Goal: Communication & Community: Answer question/provide support

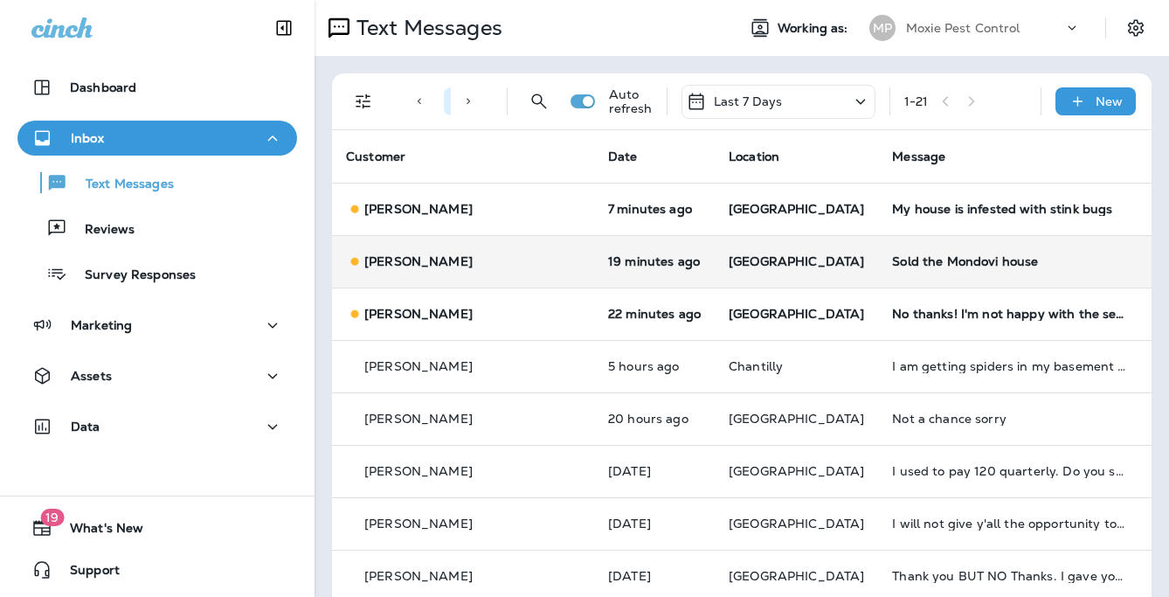
click at [777, 261] on p "[GEOGRAPHIC_DATA]" at bounding box center [796, 261] width 135 height 14
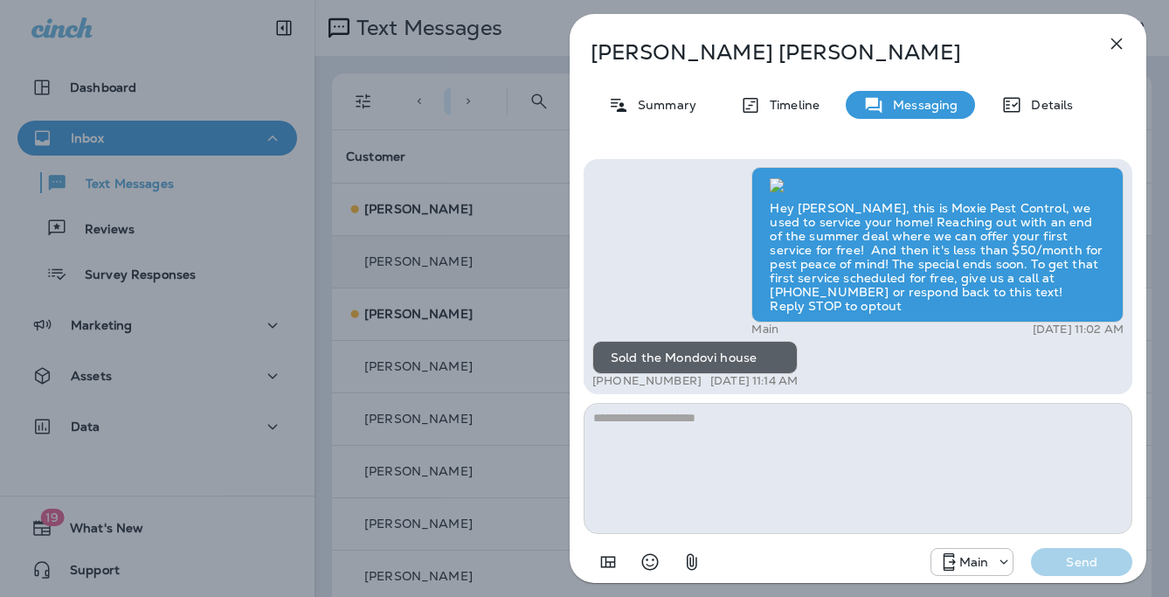
scroll to position [1, 0]
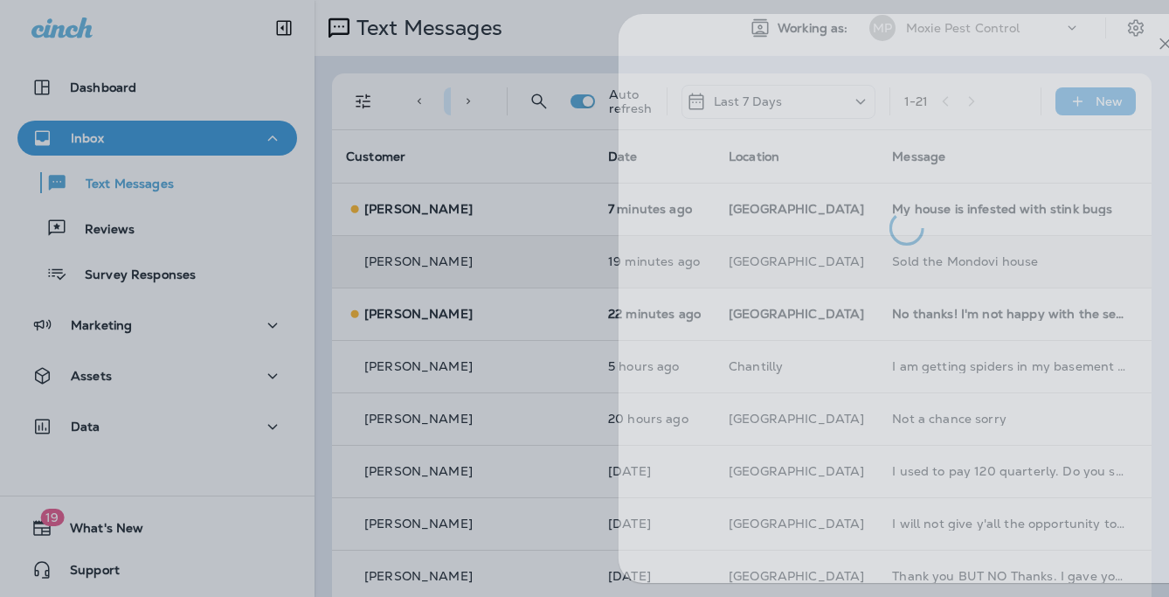
click at [524, 249] on div at bounding box center [633, 298] width 1169 height 597
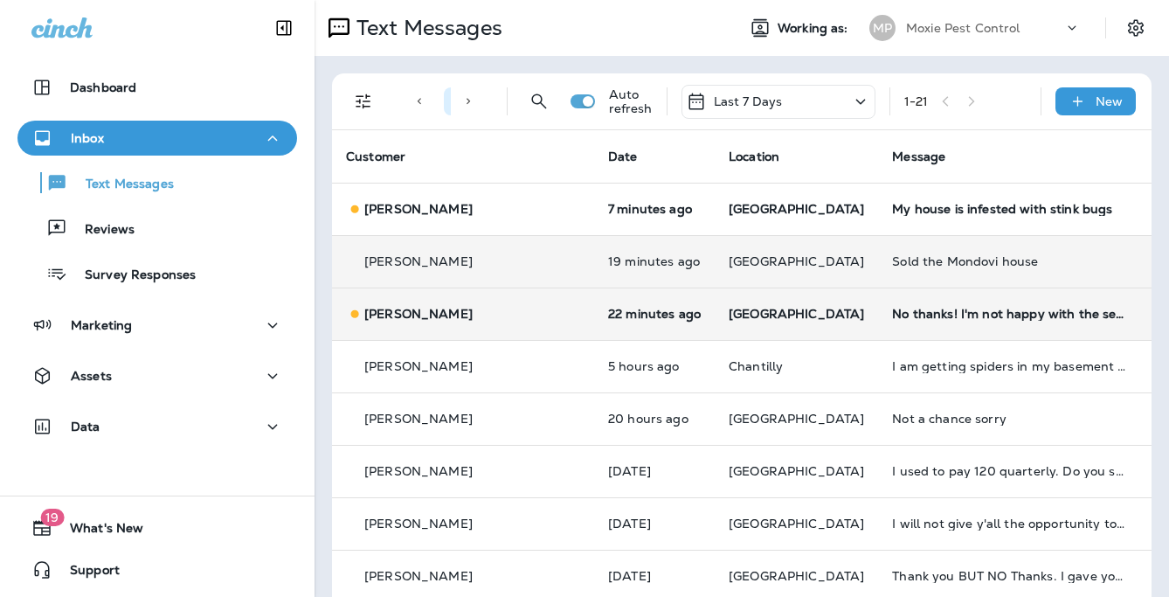
click at [892, 307] on div "No thanks! I'm not happy with the service" at bounding box center [1009, 314] width 234 height 14
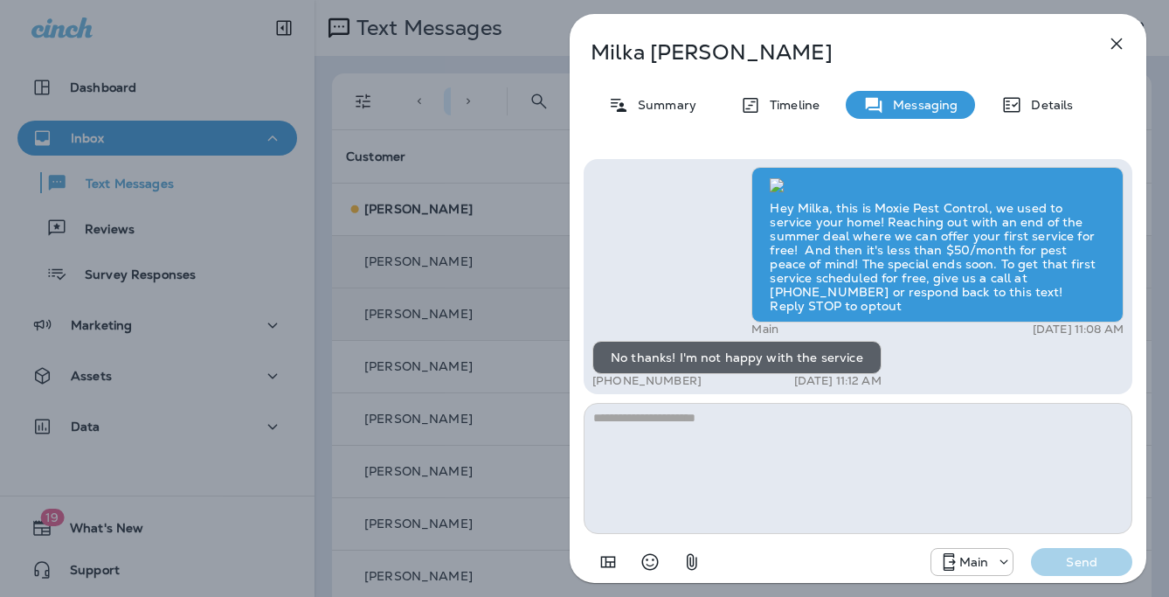
scroll to position [-7, 0]
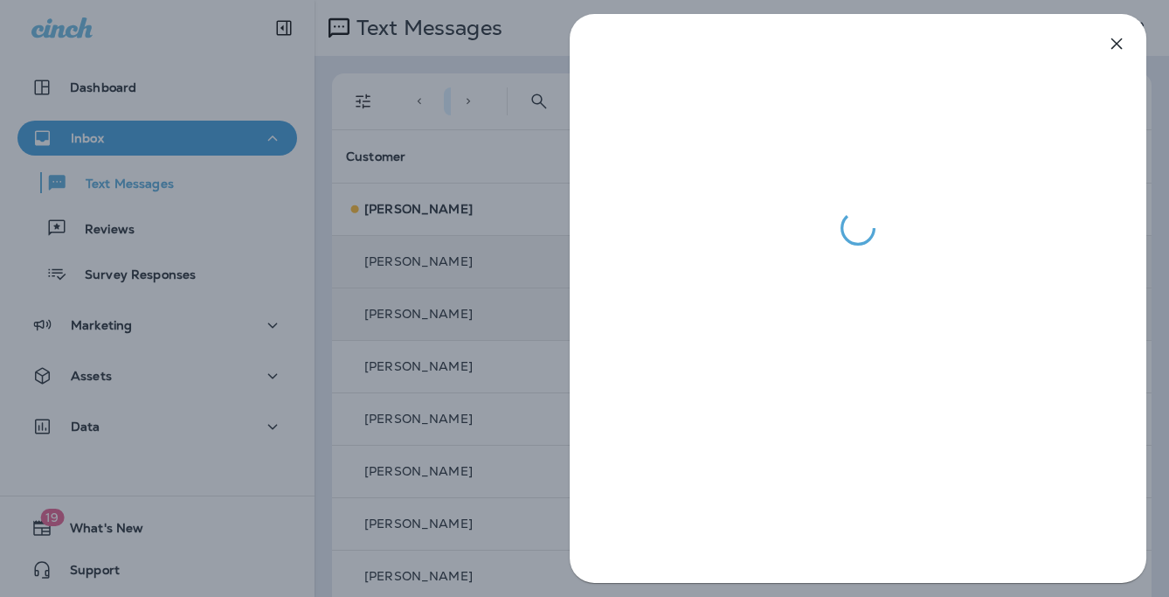
click at [504, 277] on div at bounding box center [584, 298] width 1169 height 597
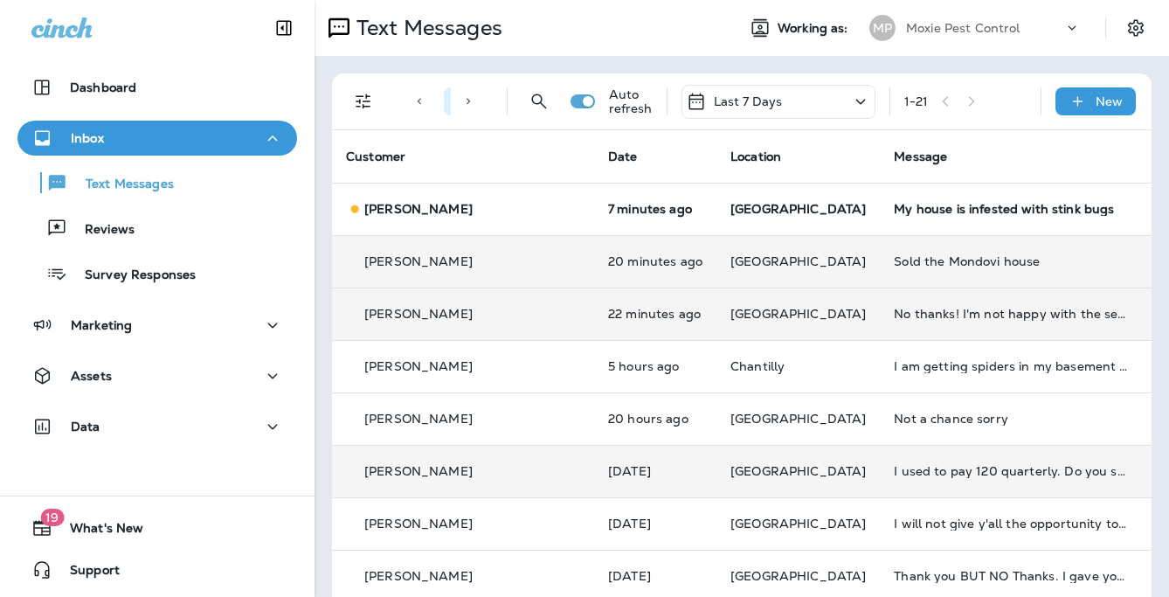
click at [880, 458] on td "I used to pay 120 quarterly. Do you still have that deal?" at bounding box center [1011, 471] width 262 height 52
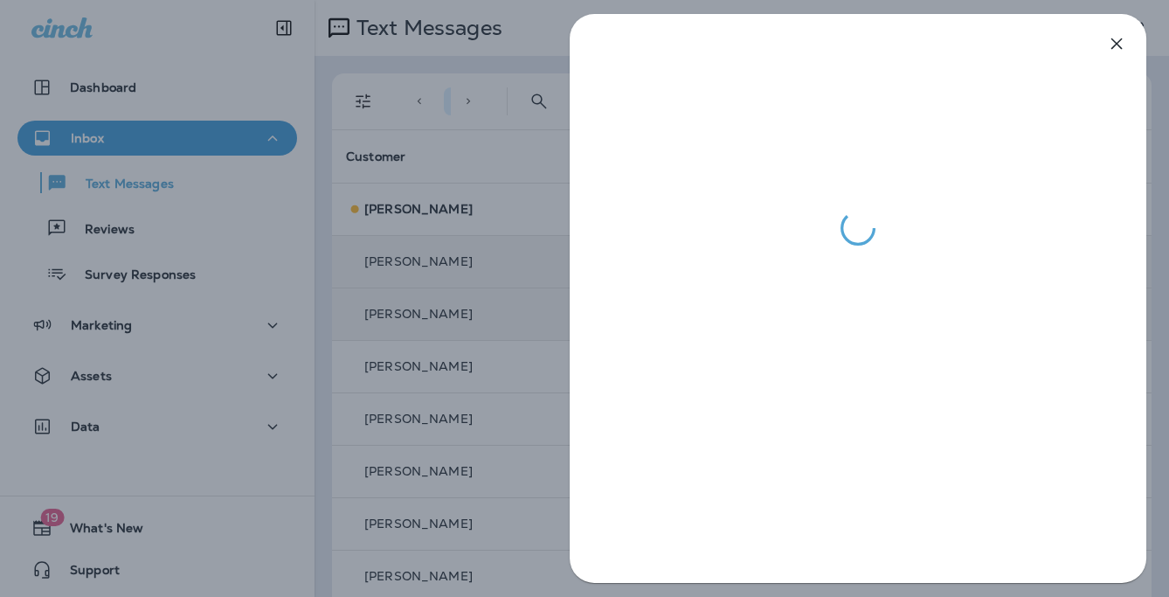
drag, startPoint x: 552, startPoint y: 299, endPoint x: 570, endPoint y: 305, distance: 18.5
click at [552, 300] on div at bounding box center [584, 298] width 1169 height 597
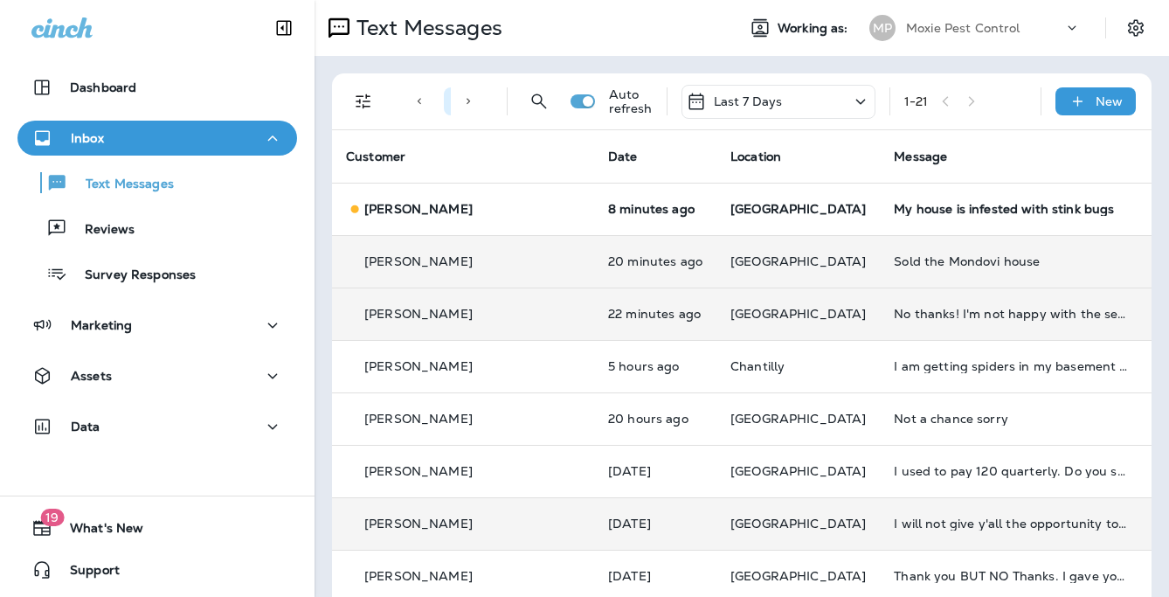
click at [880, 531] on td "I will not give y'all the opportunity to screw me over gain." at bounding box center [1011, 523] width 262 height 52
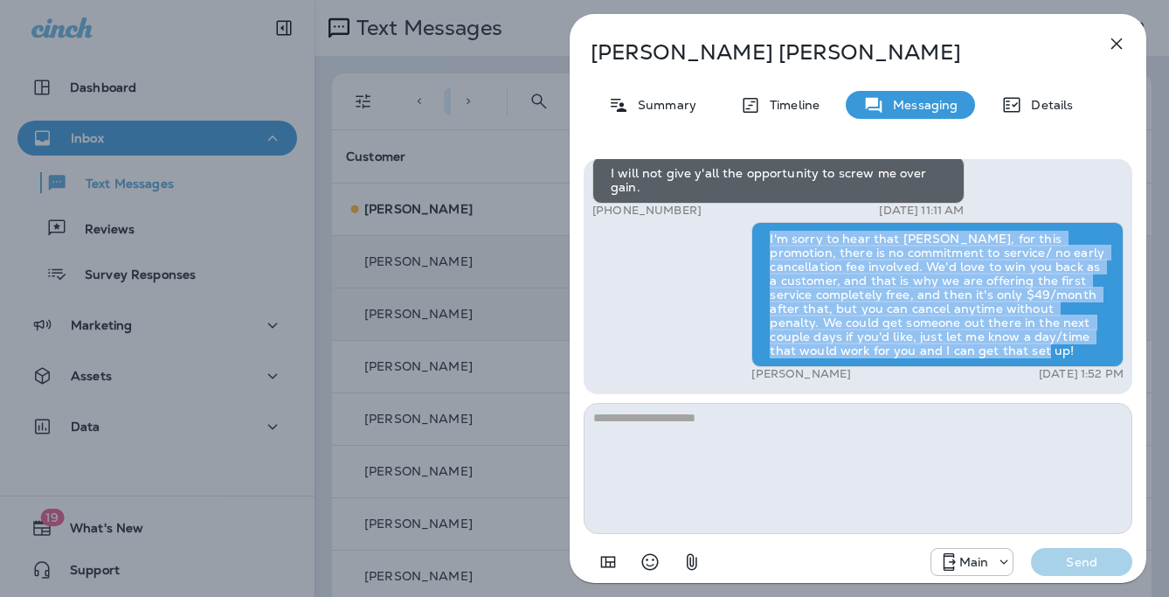
drag, startPoint x: 765, startPoint y: 232, endPoint x: 1039, endPoint y: 356, distance: 300.8
click at [1039, 356] on div "I'm sorry to hear that [PERSON_NAME], for this promotion, there is no commitmen…" at bounding box center [938, 294] width 372 height 145
copy div "I'm sorry to hear that [PERSON_NAME], for this promotion, there is no commitmen…"
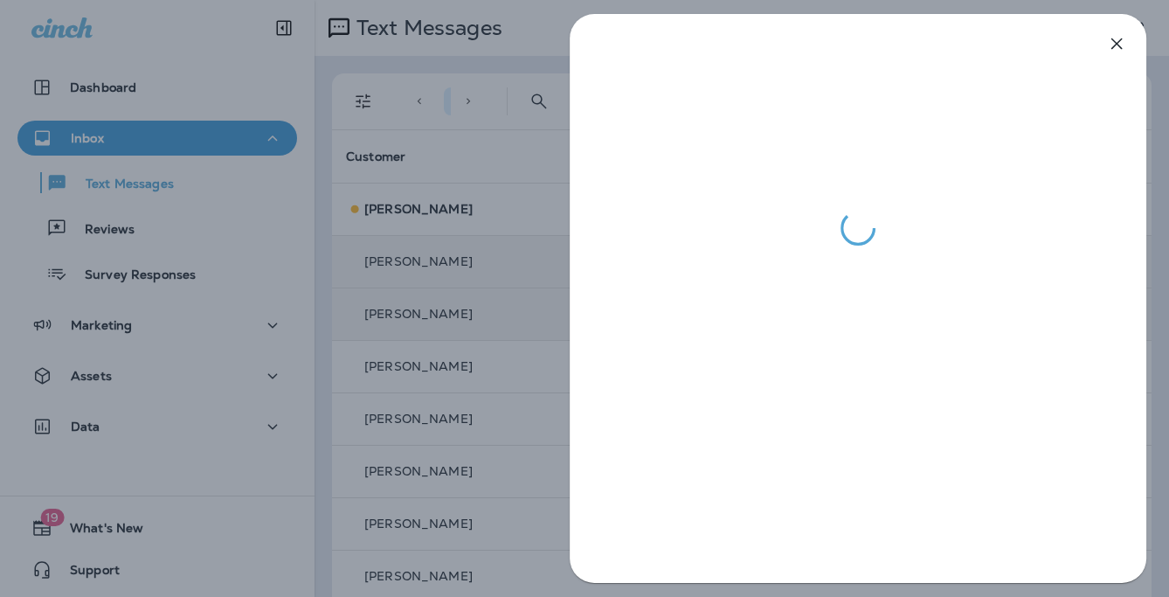
click at [482, 274] on div at bounding box center [584, 298] width 1169 height 597
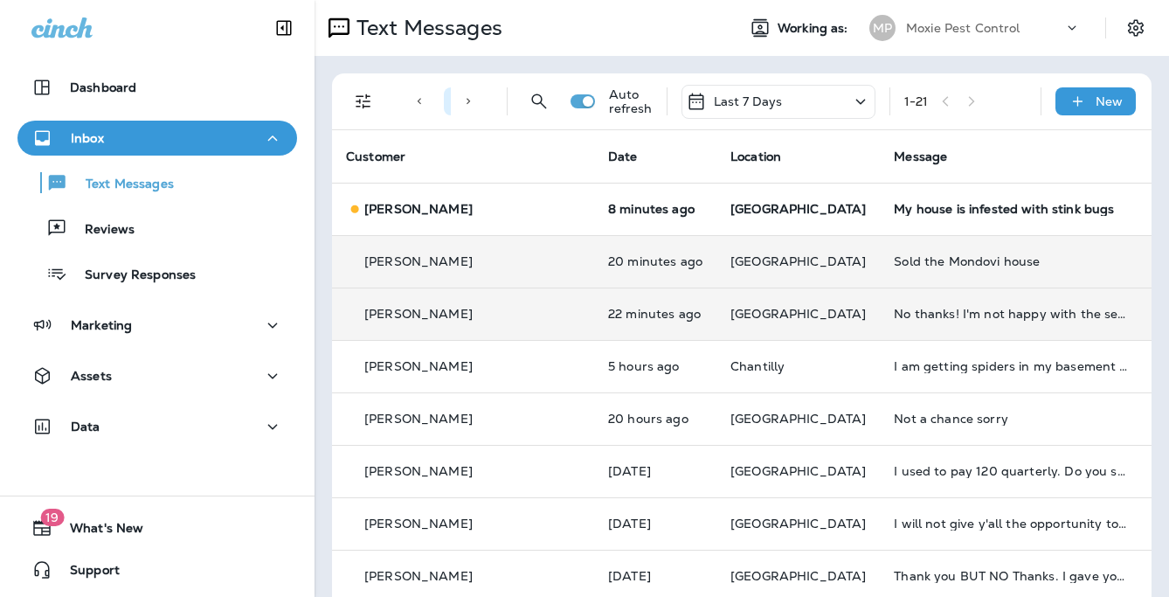
click at [880, 274] on td "Sold the Mondovi house" at bounding box center [1011, 261] width 262 height 52
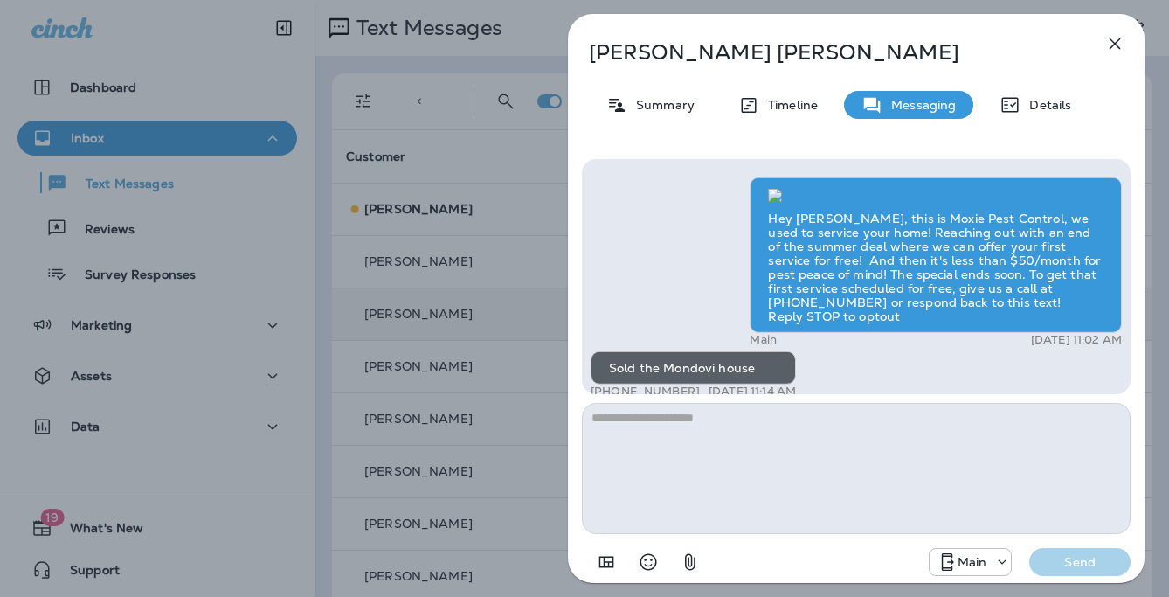
click at [494, 281] on div "Todd Eide Summary Timeline Messaging Details Hey Todd, this is Moxie Pest Contr…" at bounding box center [582, 298] width 1169 height 597
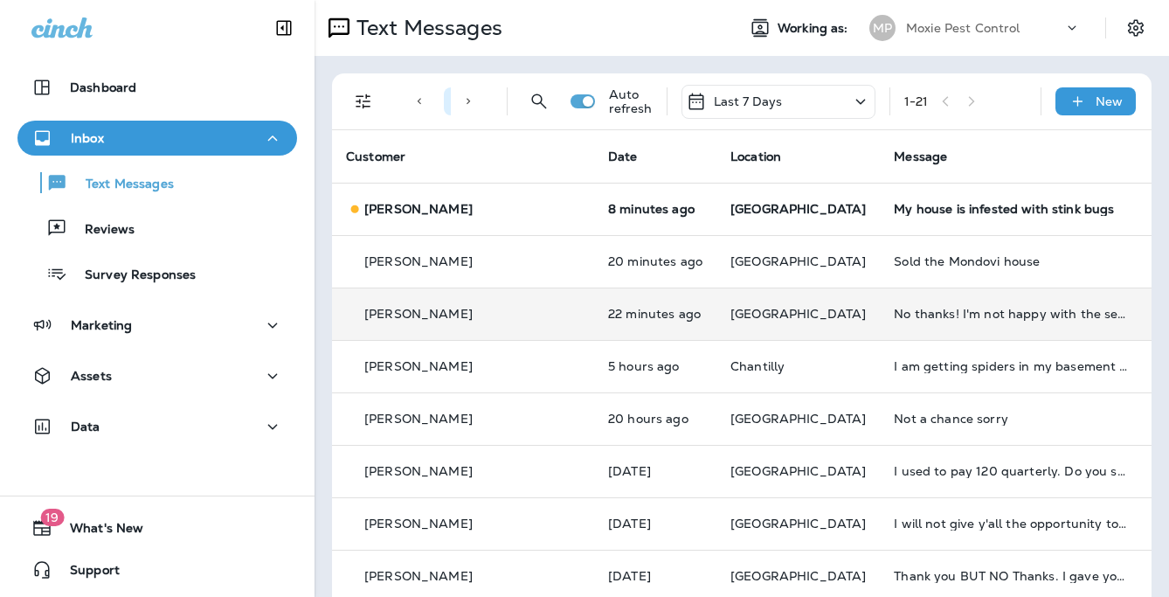
click at [894, 316] on div "No thanks! I'm not happy with the service" at bounding box center [1011, 314] width 234 height 14
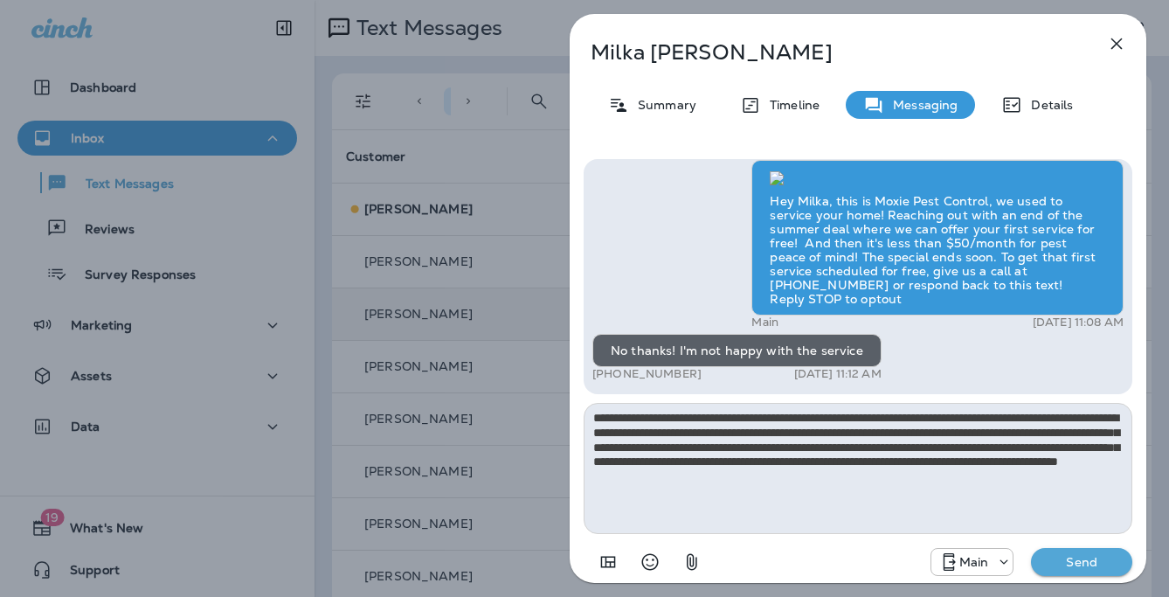
drag, startPoint x: 766, startPoint y: 415, endPoint x: 704, endPoint y: 417, distance: 61.2
click at [704, 417] on textarea "**********" at bounding box center [858, 468] width 549 height 131
click at [706, 420] on textarea "**********" at bounding box center [858, 468] width 549 height 131
type textarea "**********"
click at [1093, 556] on button "Send" at bounding box center [1081, 562] width 101 height 28
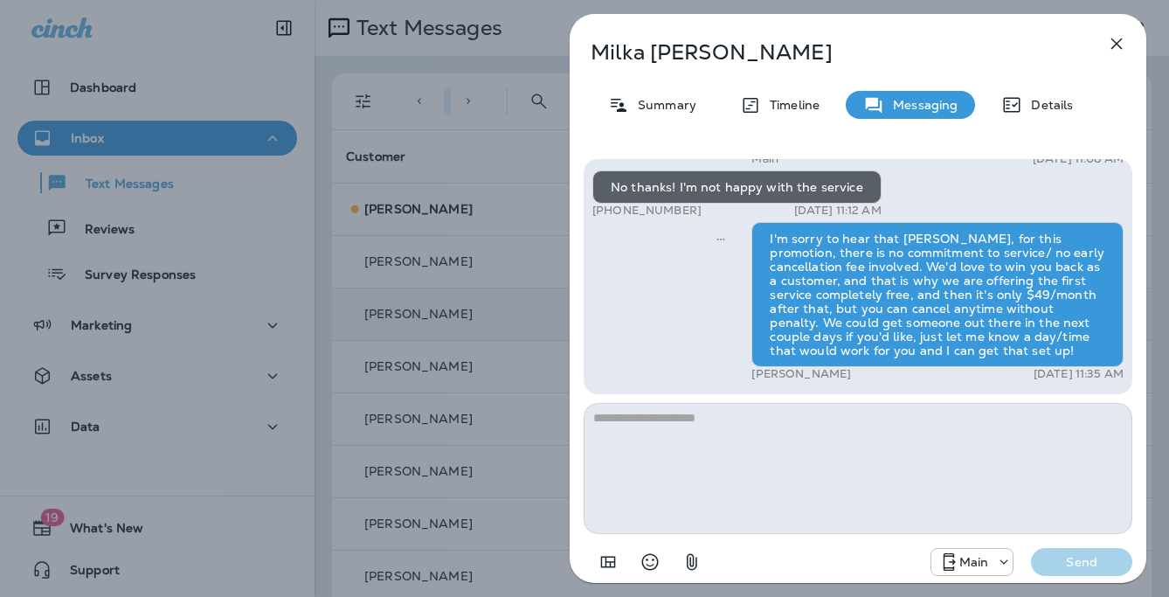
click at [476, 368] on div "Milka Rodriguez Summary Timeline Messaging Details Hey Milka, this is Moxie Pes…" at bounding box center [584, 298] width 1169 height 597
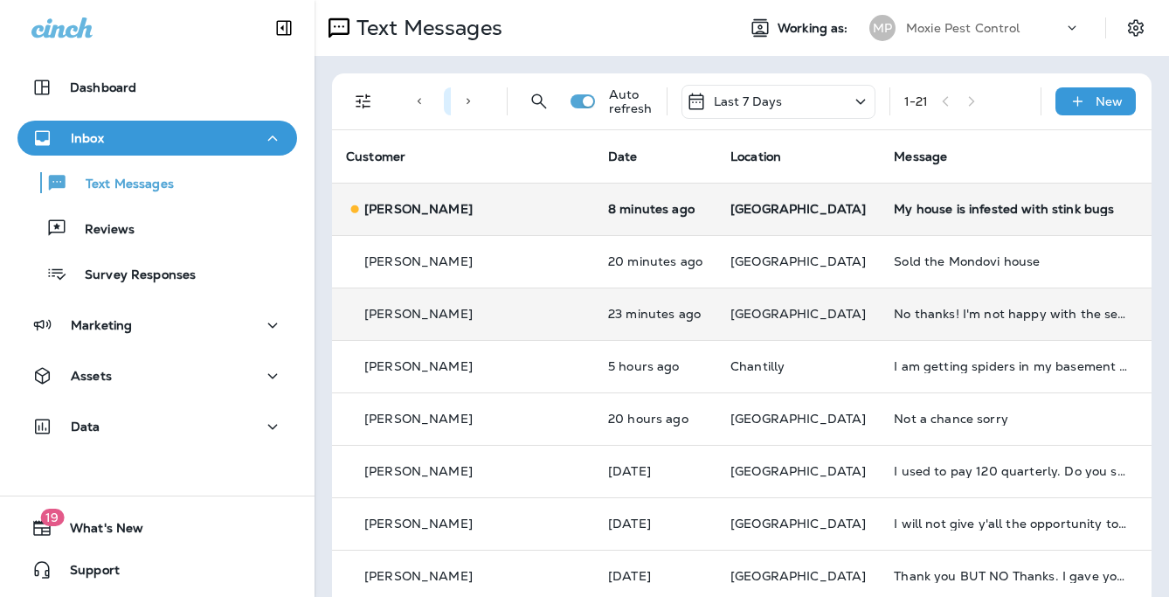
click at [880, 225] on td "My house is infested with stink bugs" at bounding box center [1011, 209] width 262 height 52
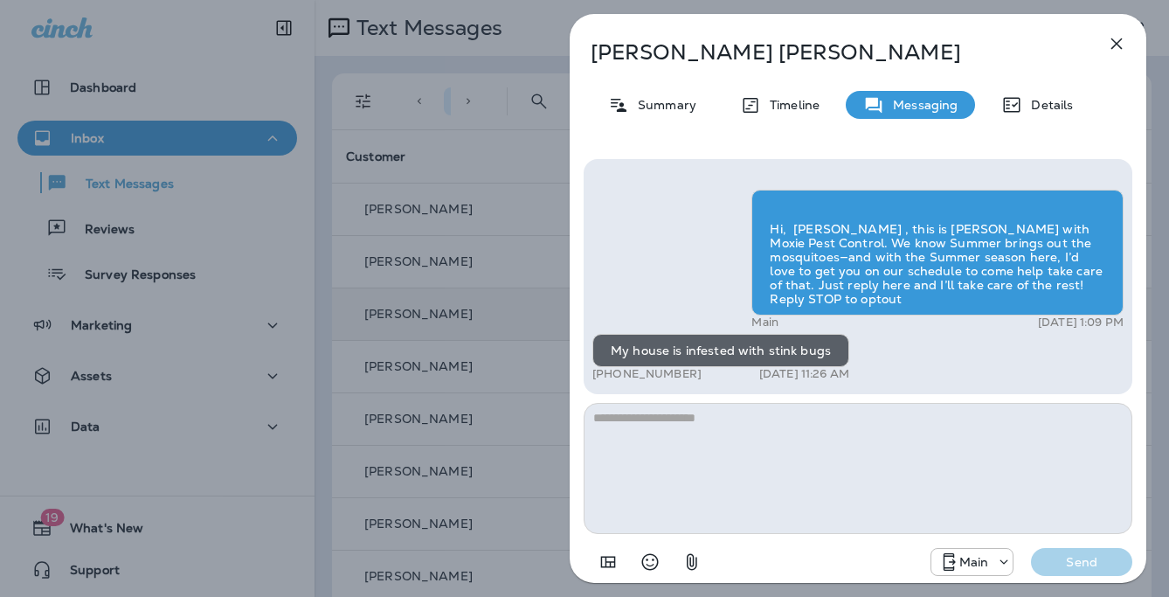
scroll to position [1, 0]
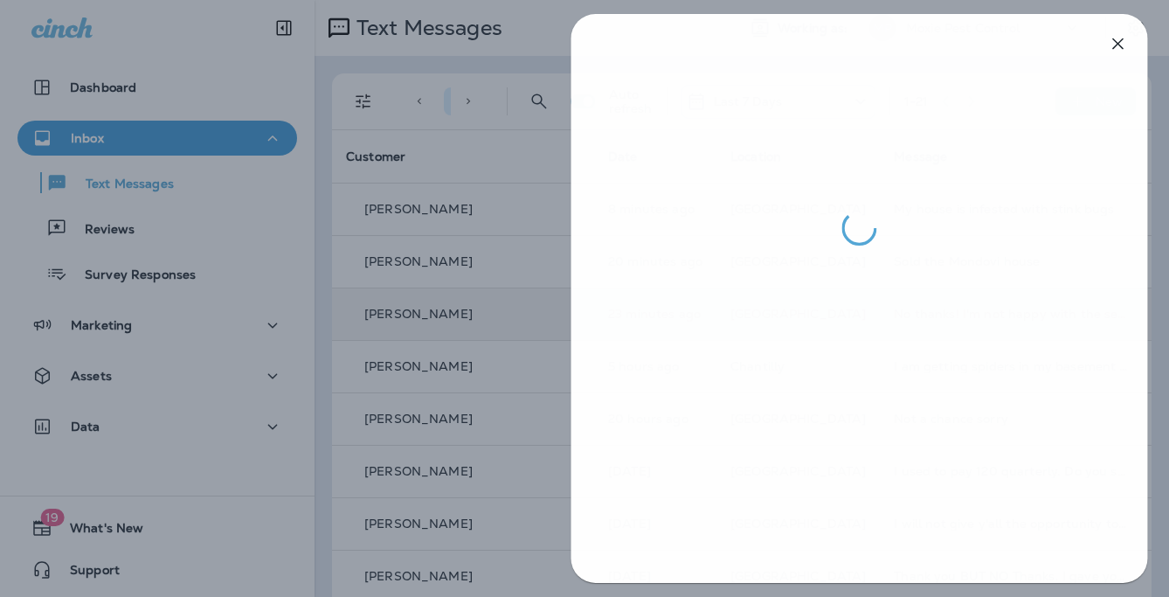
drag, startPoint x: 405, startPoint y: 14, endPoint x: 394, endPoint y: 15, distance: 10.5
click at [405, 14] on div at bounding box center [585, 298] width 1169 height 597
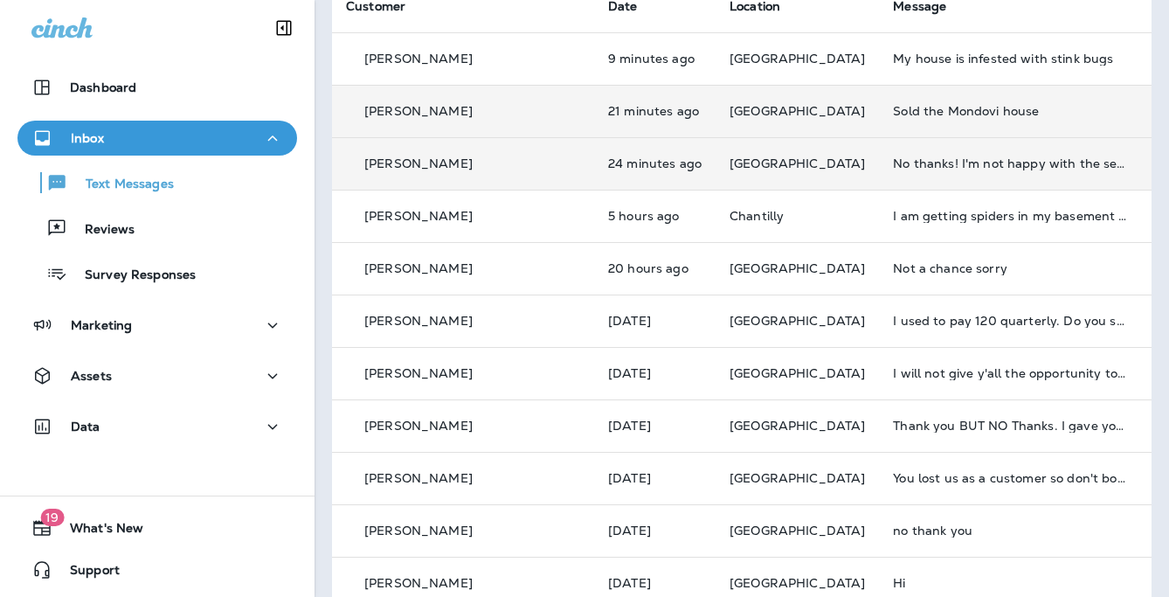
scroll to position [155, 0]
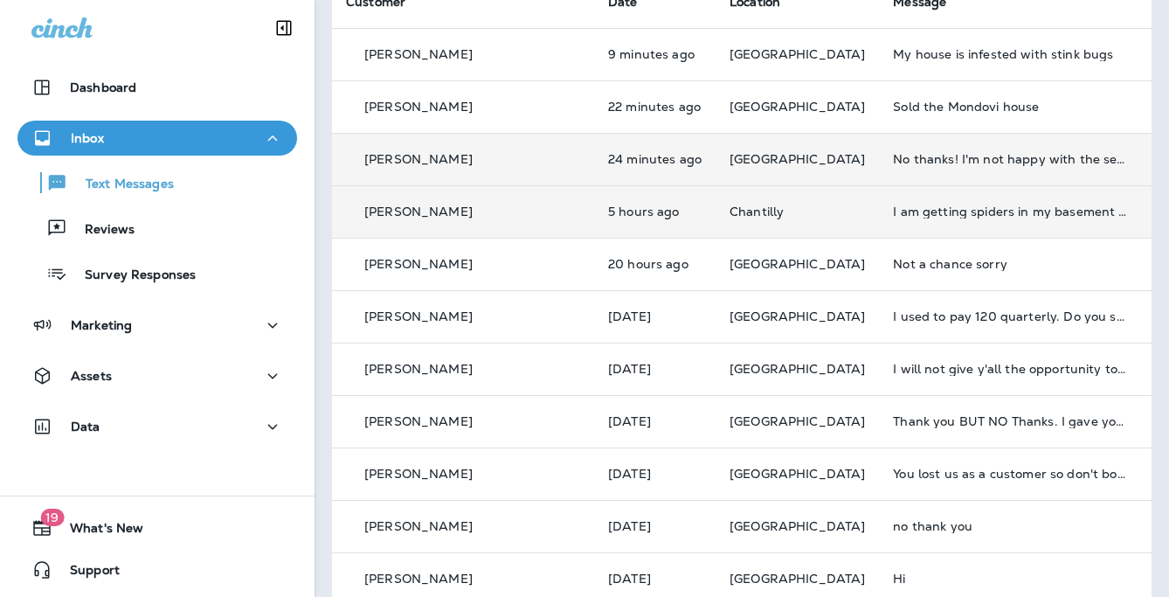
click at [787, 195] on td "Chantilly" at bounding box center [797, 211] width 163 height 52
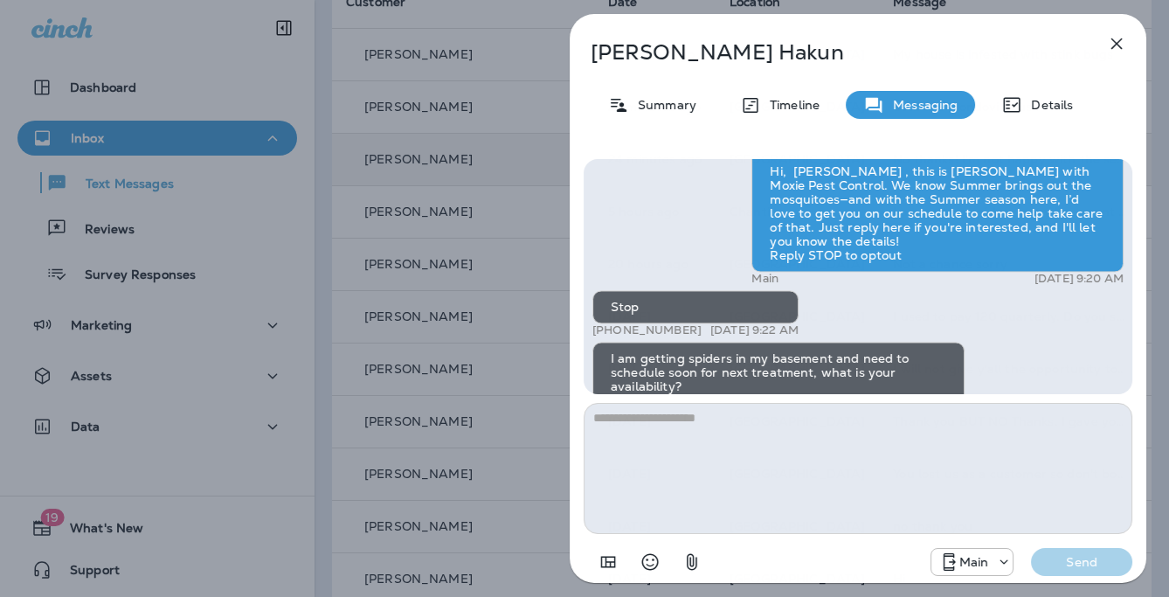
click at [527, 201] on div "Danielle Hakun Summary Timeline Messaging Details Hi, Danielle , this is Camero…" at bounding box center [584, 298] width 1169 height 597
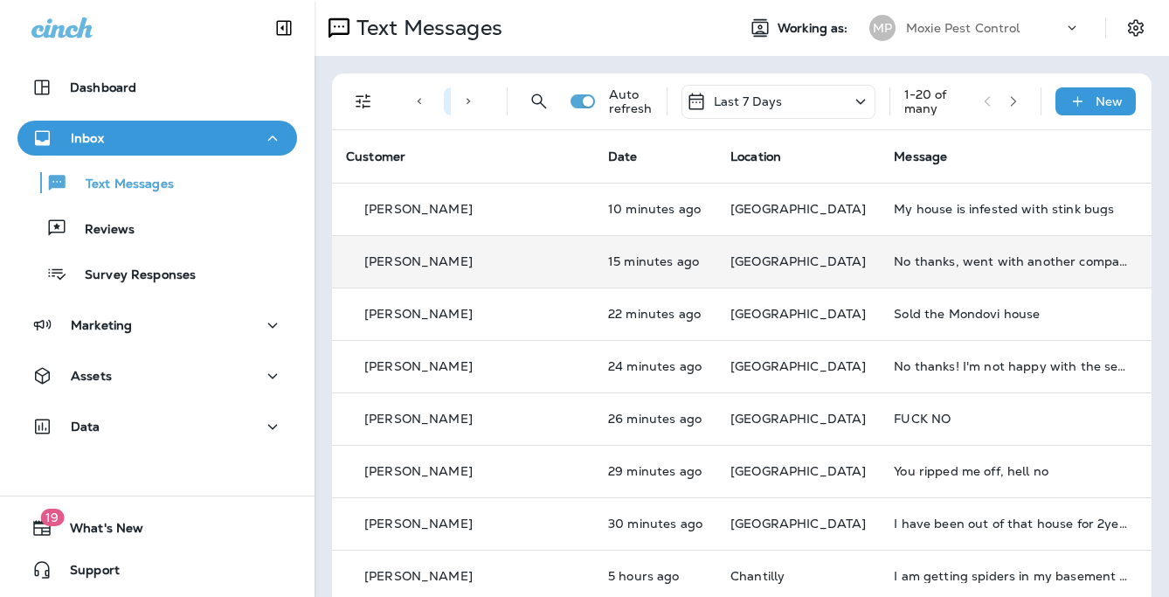
click at [880, 268] on td "No thanks, went with another company" at bounding box center [1011, 261] width 262 height 52
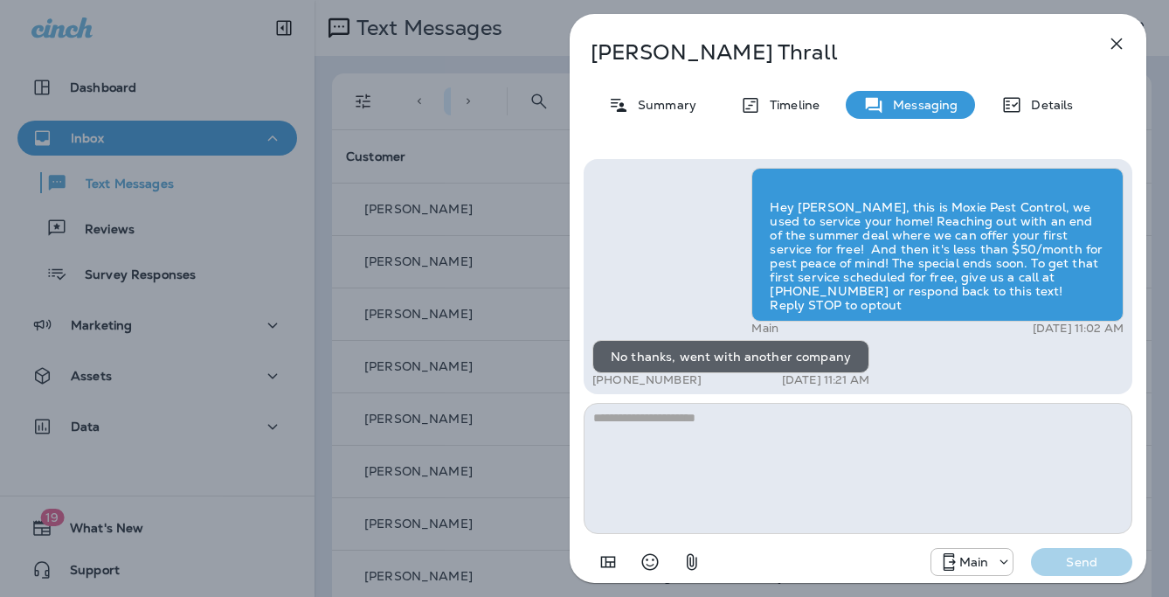
scroll to position [1, 0]
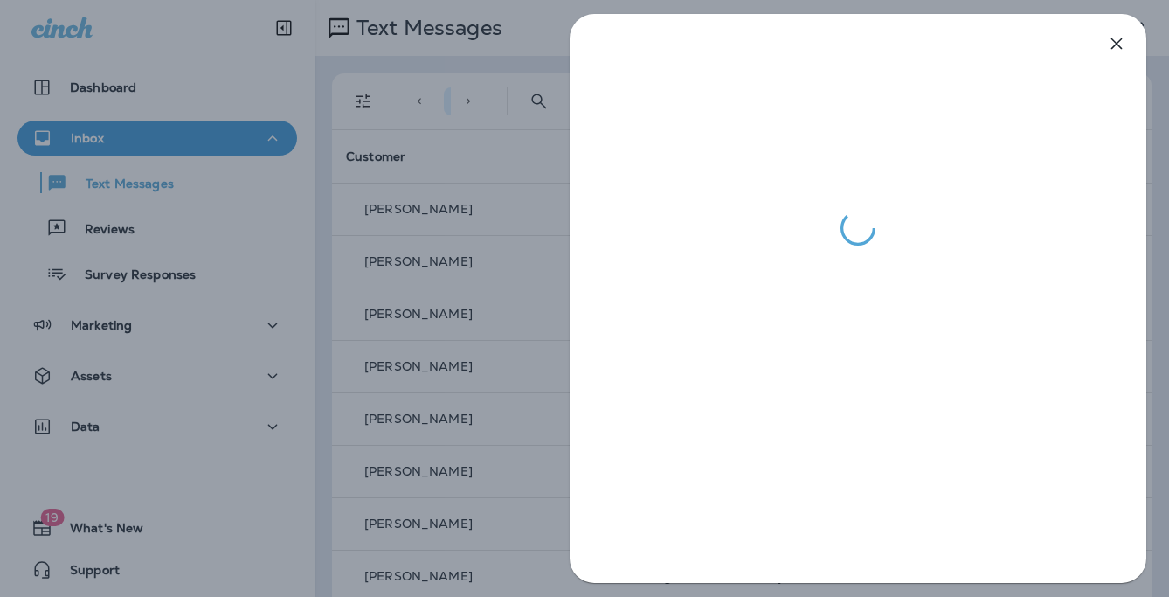
click at [513, 274] on div at bounding box center [584, 298] width 1169 height 597
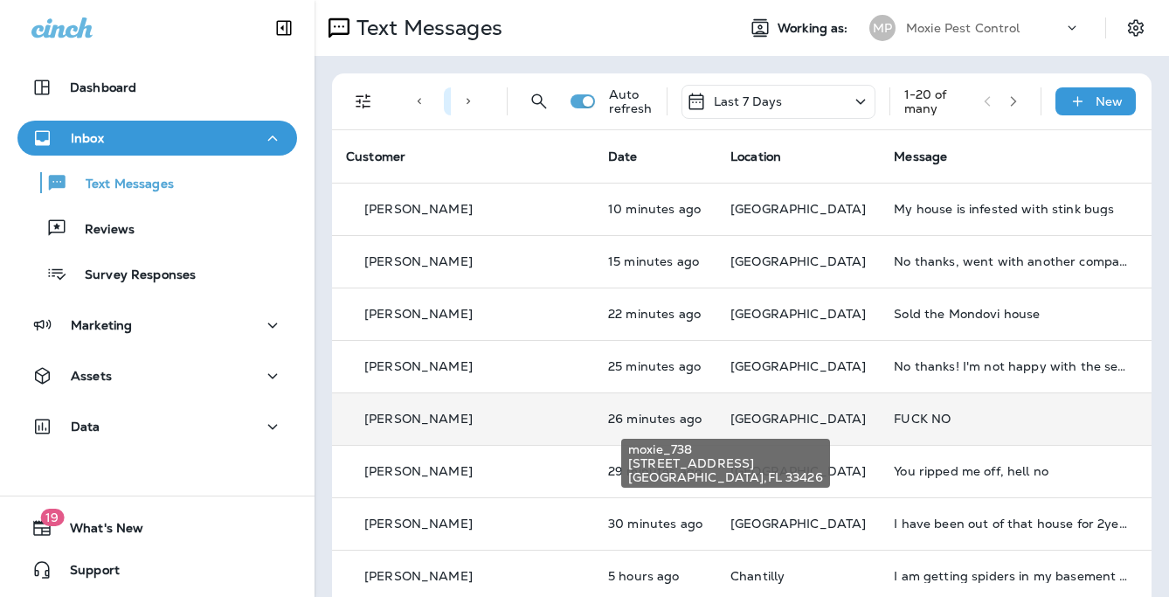
click at [731, 411] on span "[GEOGRAPHIC_DATA]" at bounding box center [798, 419] width 135 height 16
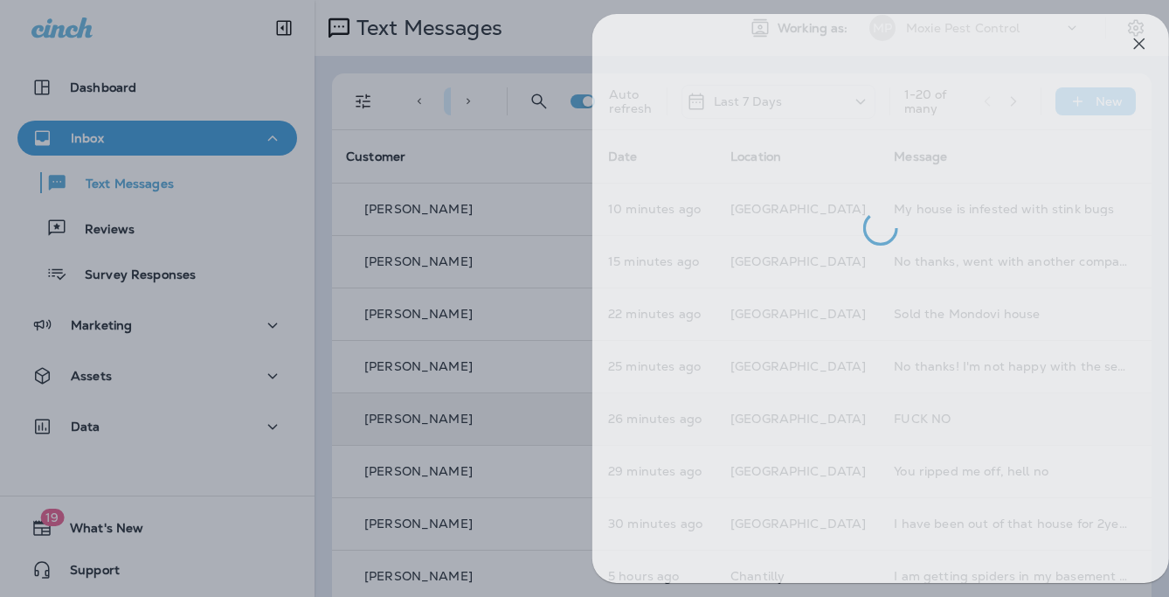
click at [544, 319] on div at bounding box center [607, 298] width 1169 height 597
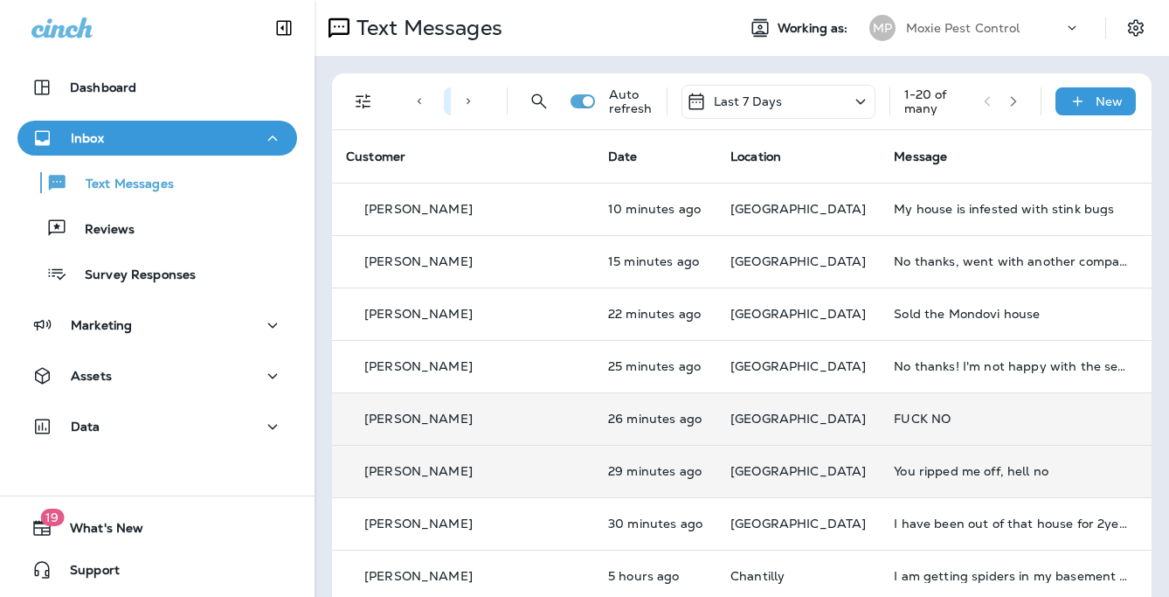
click at [894, 468] on div "You ripped me off, hell no" at bounding box center [1011, 471] width 234 height 14
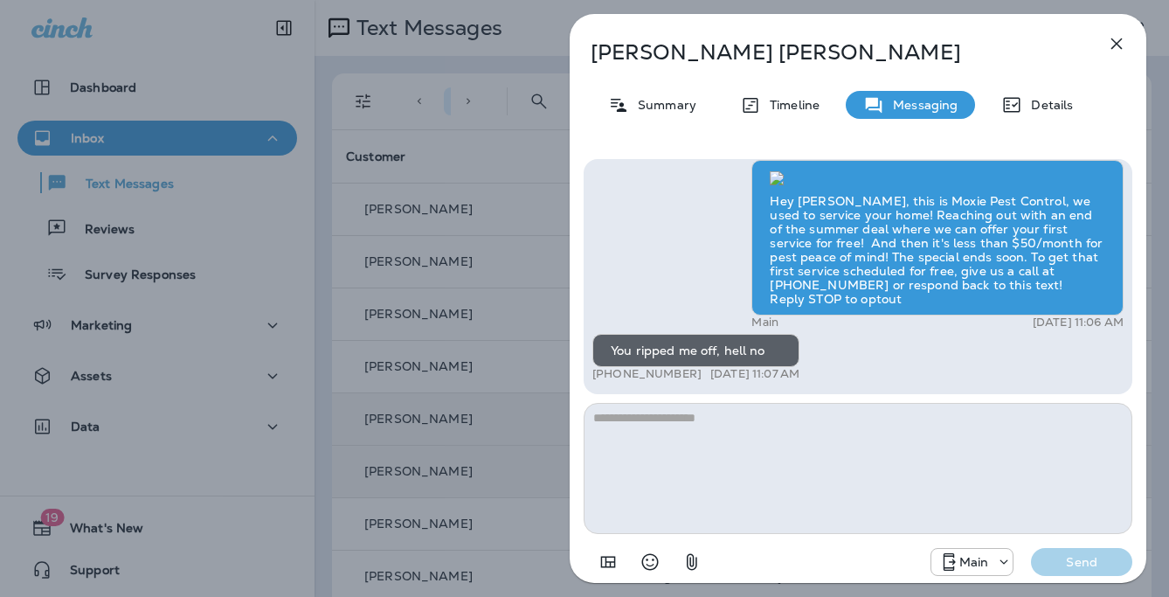
click at [492, 326] on div "David Moore Summary Timeline Messaging Details Hey David, this is Moxie Pest Co…" at bounding box center [584, 298] width 1169 height 597
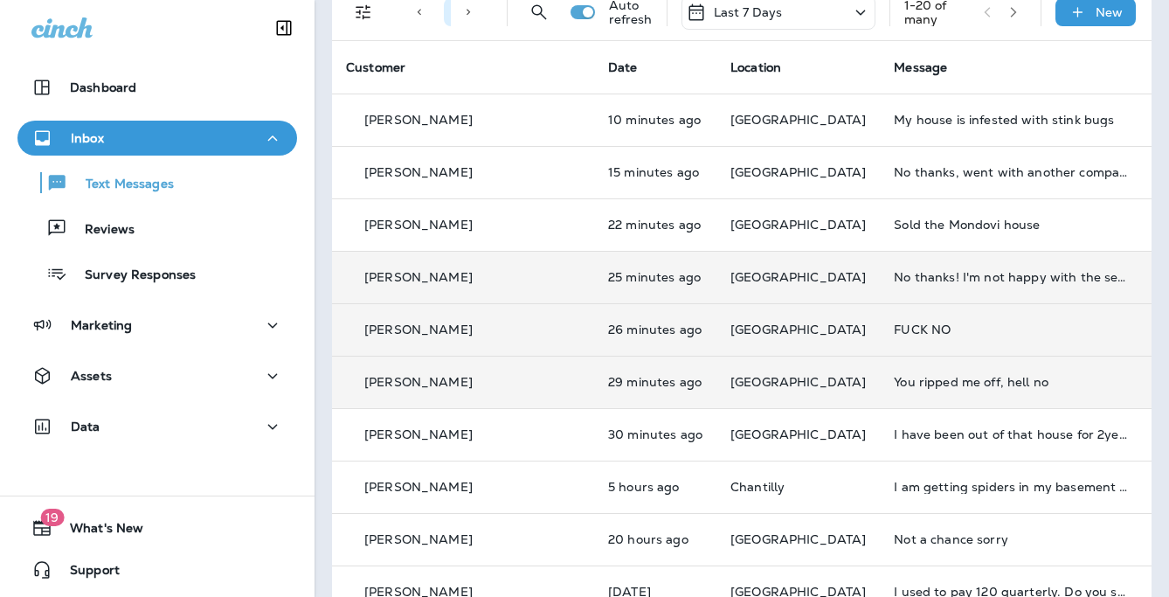
scroll to position [119, 0]
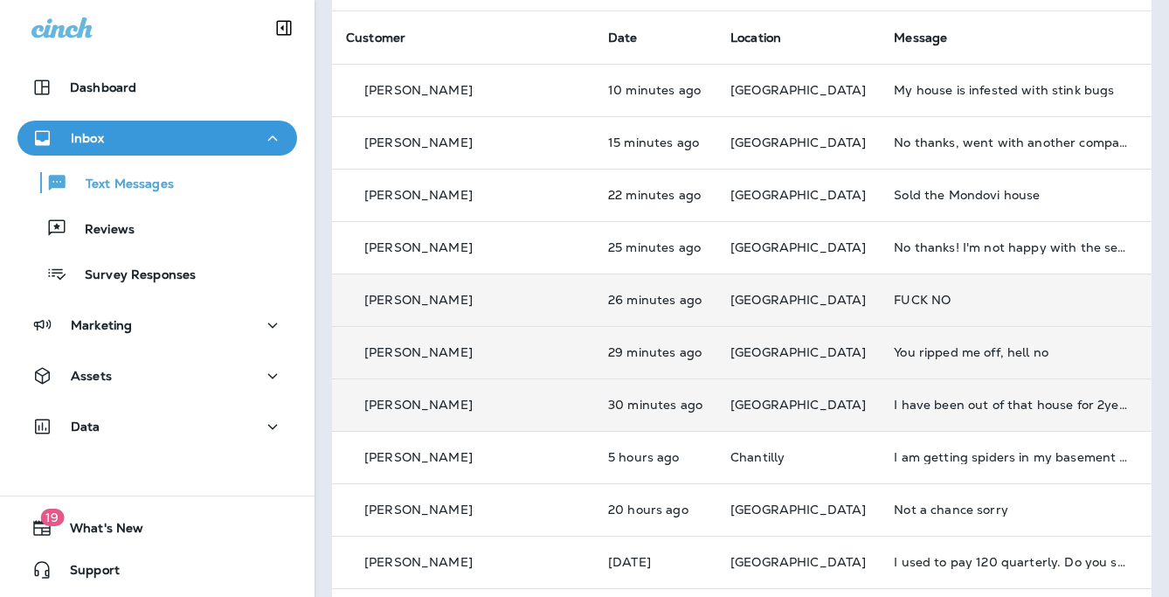
click at [894, 411] on div "I have been out of that house for 2years now" at bounding box center [1011, 405] width 234 height 14
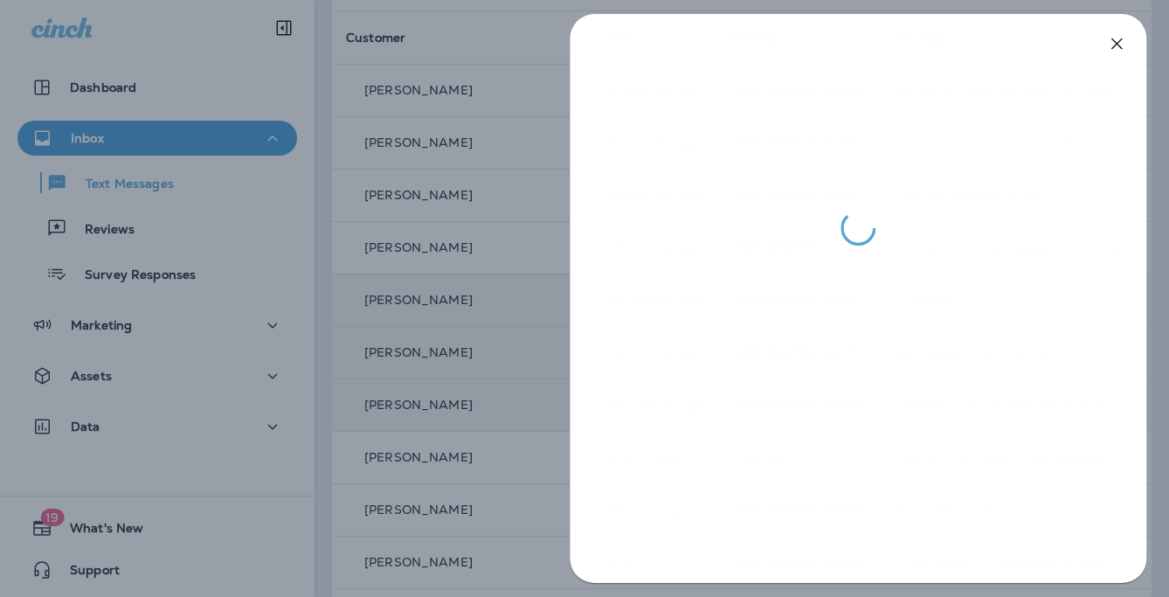
click at [566, 357] on div at bounding box center [584, 298] width 1169 height 597
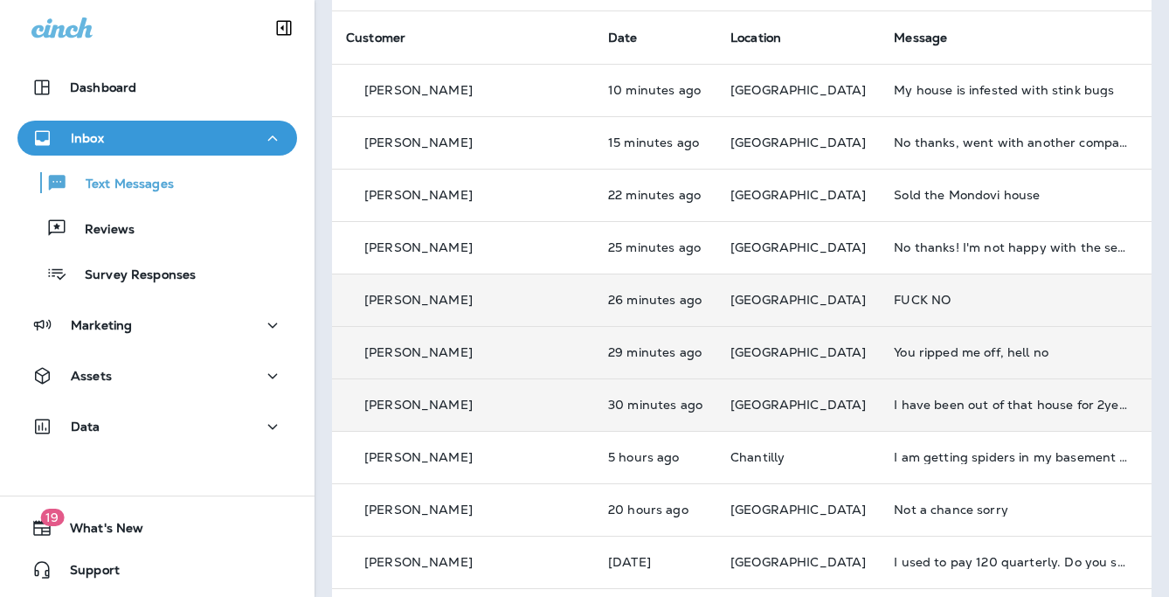
click at [880, 364] on td "You ripped me off, hell no" at bounding box center [1011, 352] width 262 height 52
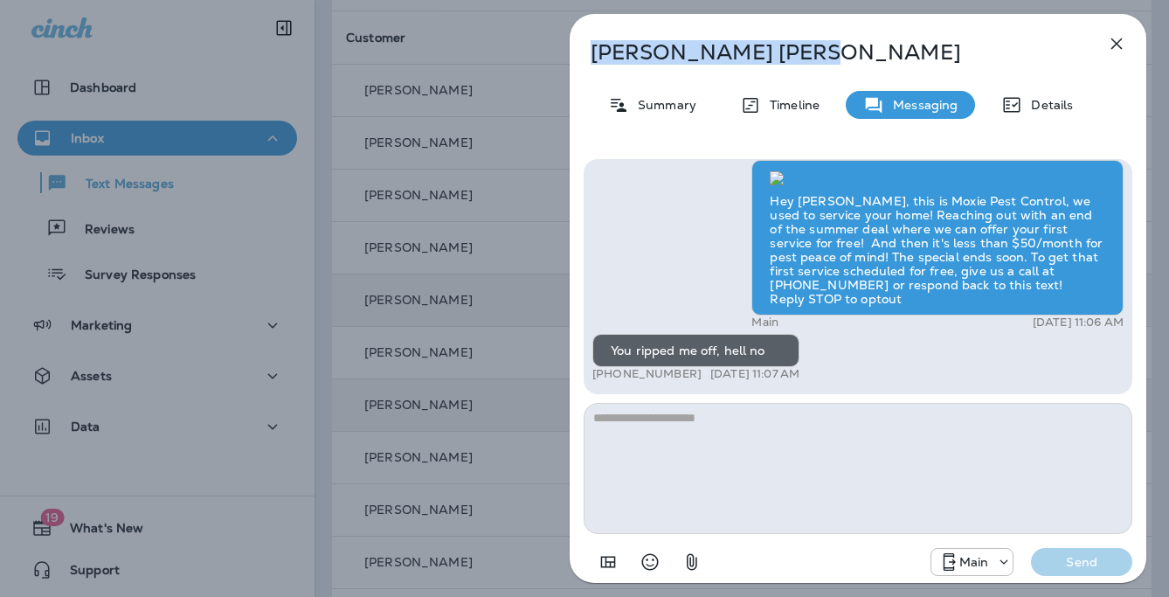
drag, startPoint x: 711, startPoint y: 49, endPoint x: 556, endPoint y: 46, distance: 155.6
click at [553, 45] on div "David Moore Summary Timeline Messaging Details Hey David, this is Moxie Pest Co…" at bounding box center [858, 298] width 622 height 597
copy p "David Moore"
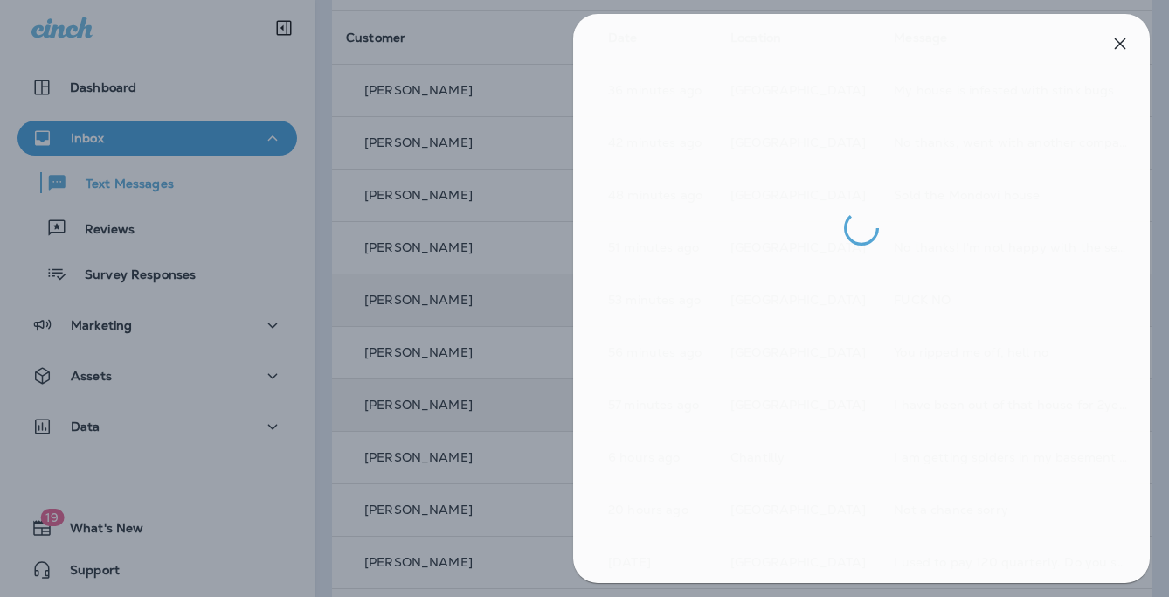
click at [500, 223] on div at bounding box center [587, 298] width 1169 height 597
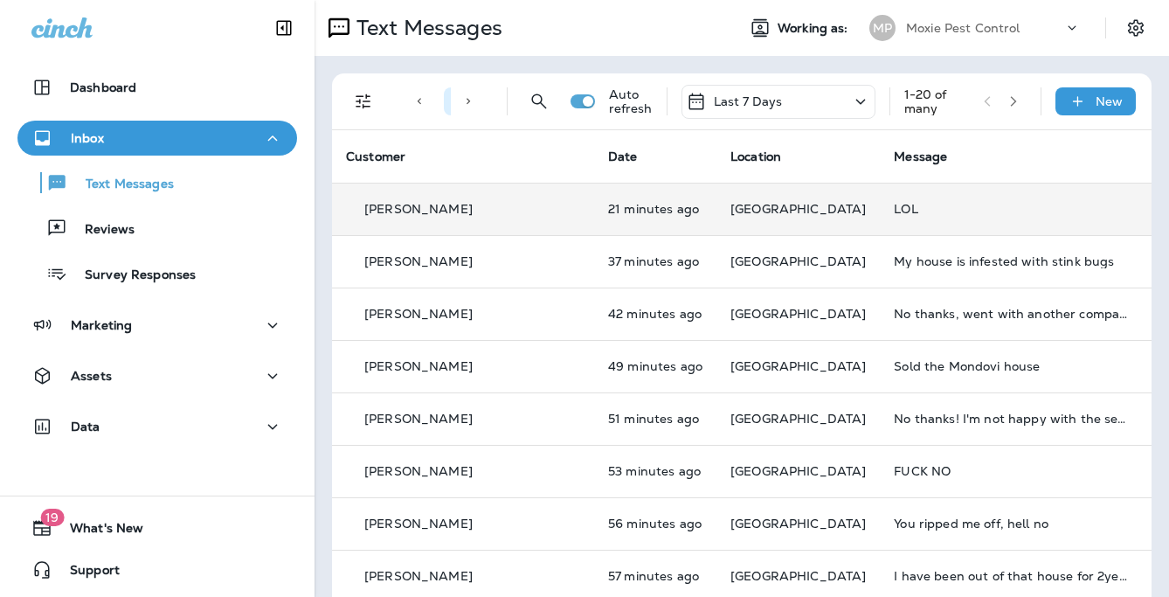
click at [717, 221] on td "[GEOGRAPHIC_DATA]" at bounding box center [798, 209] width 163 height 52
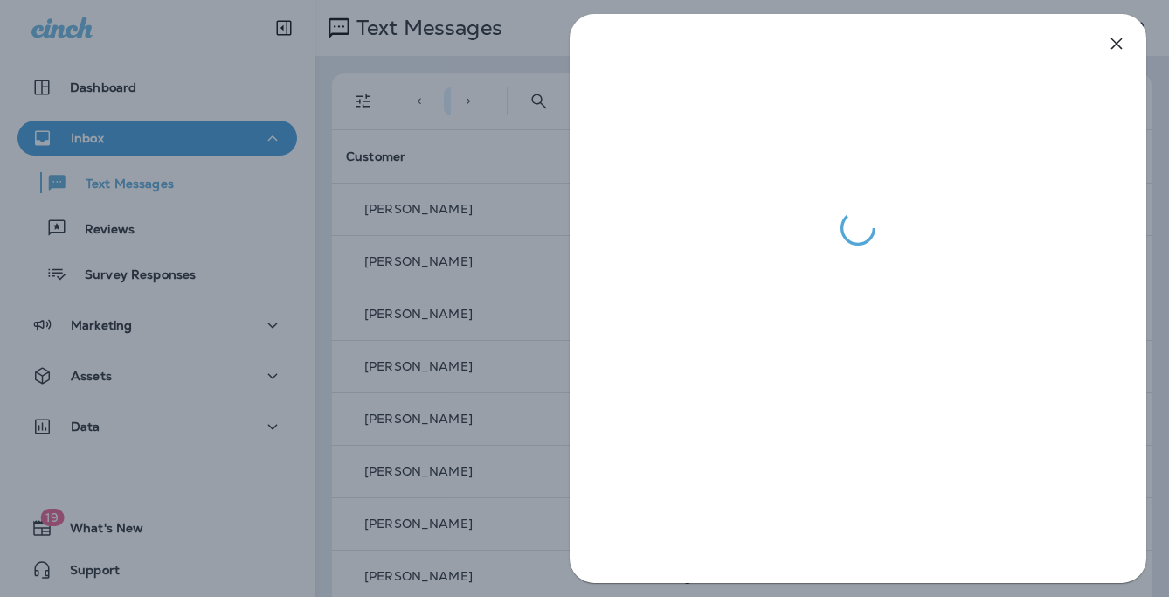
click at [539, 219] on div at bounding box center [584, 298] width 1169 height 597
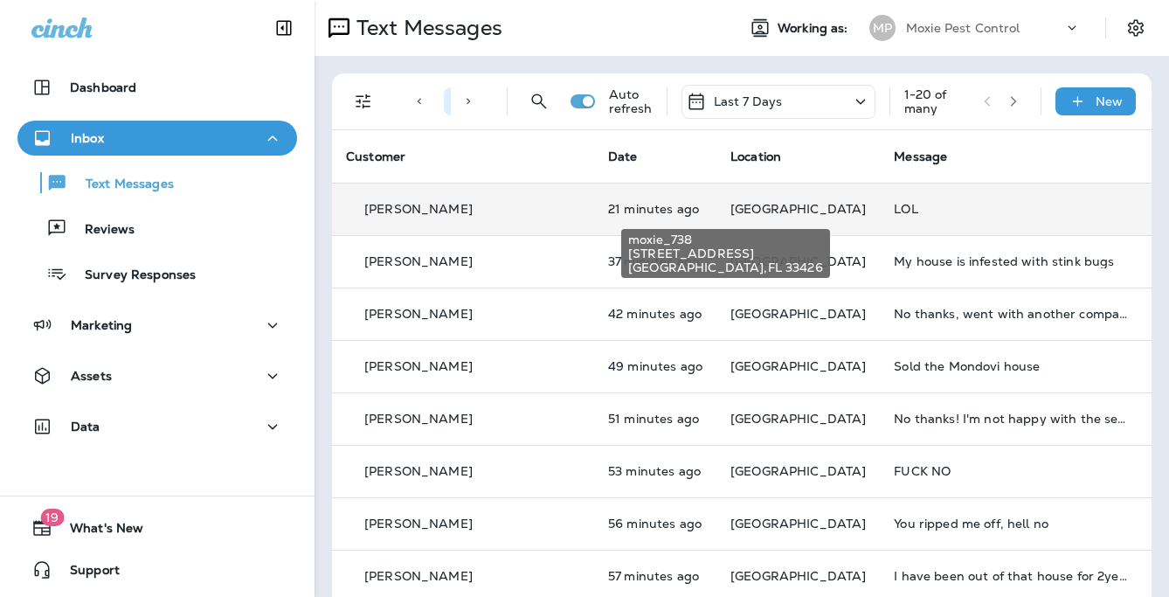
click at [731, 212] on span "[GEOGRAPHIC_DATA]" at bounding box center [798, 209] width 135 height 16
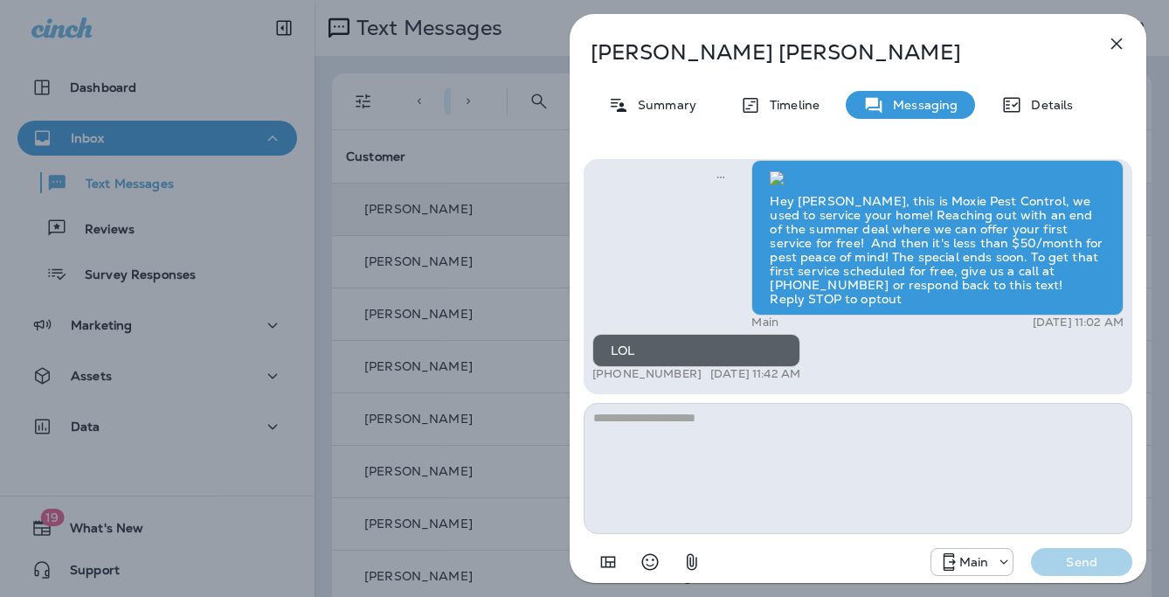
click at [445, 273] on div "[PERSON_NAME] Summary Timeline Messaging Details Hey [PERSON_NAME], this is Mox…" at bounding box center [584, 298] width 1169 height 597
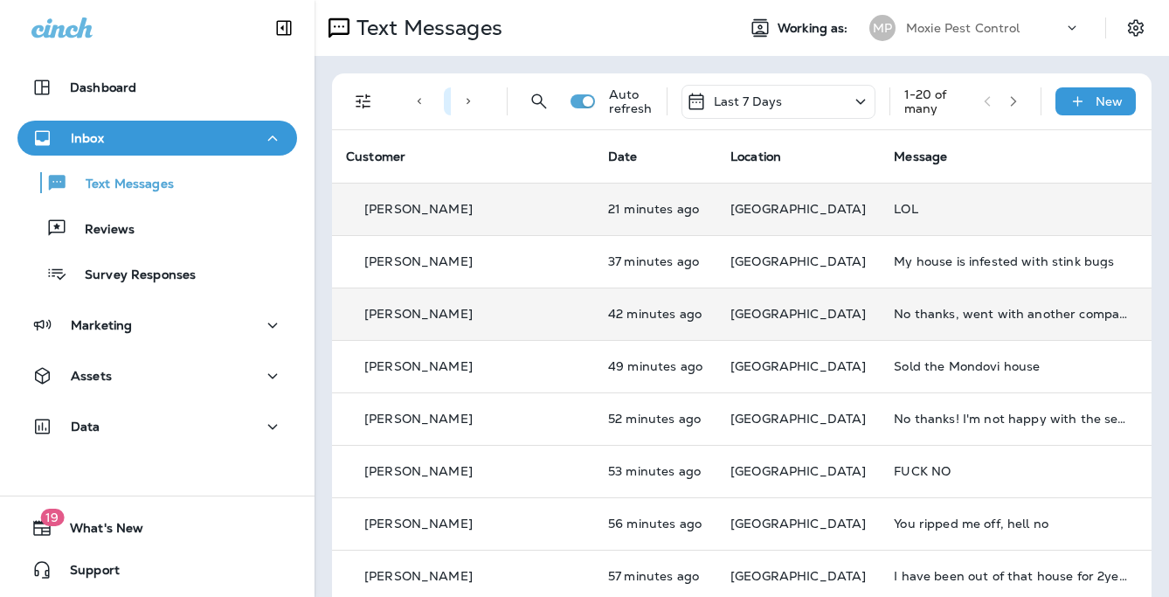
click at [880, 323] on td "No thanks, went with another company" at bounding box center [1011, 314] width 262 height 52
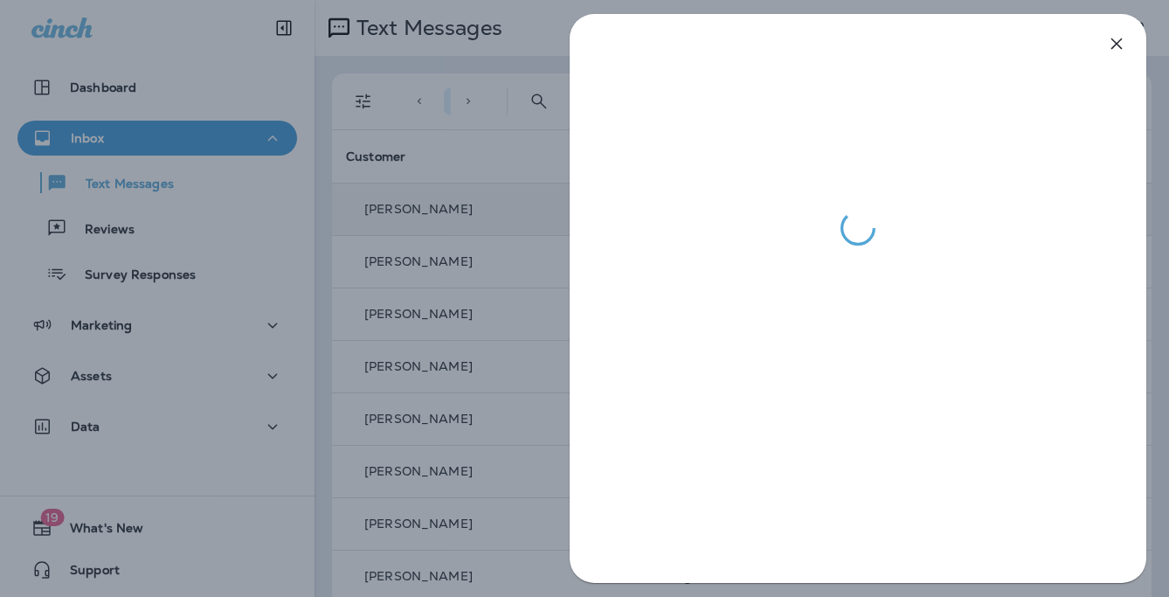
drag, startPoint x: 408, startPoint y: 279, endPoint x: 452, endPoint y: 297, distance: 47.4
click at [408, 279] on div at bounding box center [584, 298] width 1169 height 597
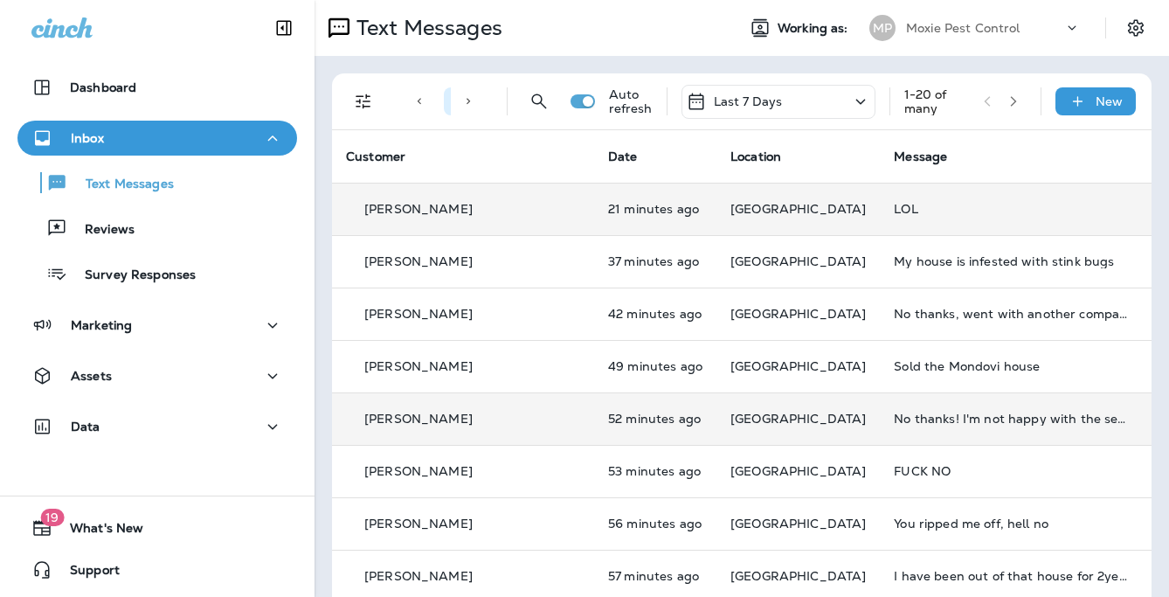
click at [894, 420] on div "No thanks! I'm not happy with the service" at bounding box center [1011, 419] width 234 height 14
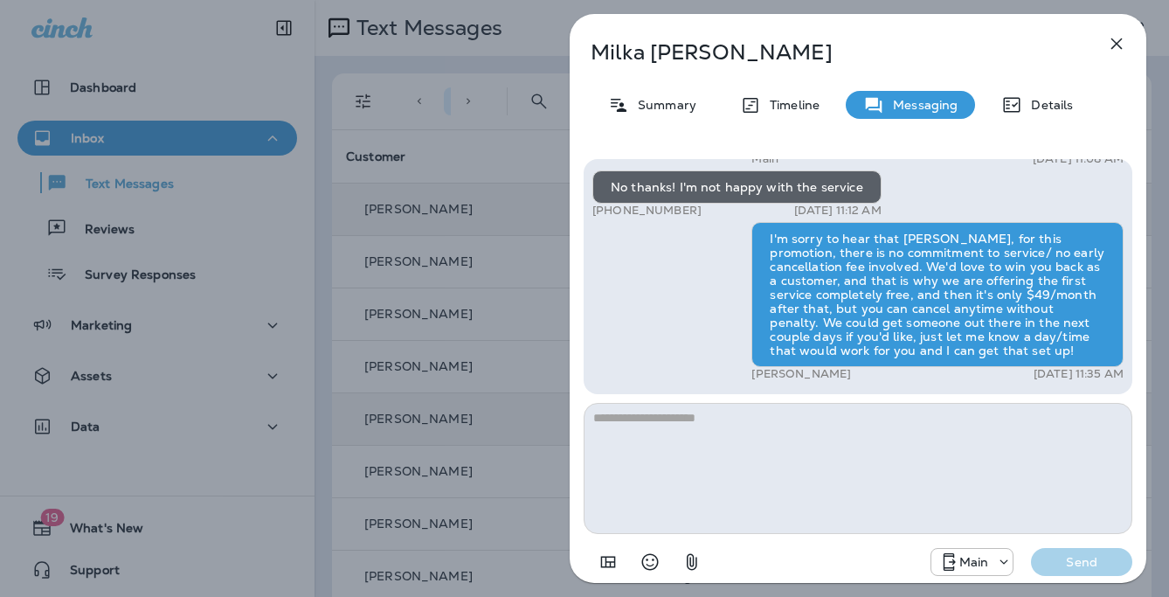
click at [411, 279] on div "[PERSON_NAME] Summary Timeline Messaging Details Hey Milka, this is Moxie Pest …" at bounding box center [584, 298] width 1169 height 597
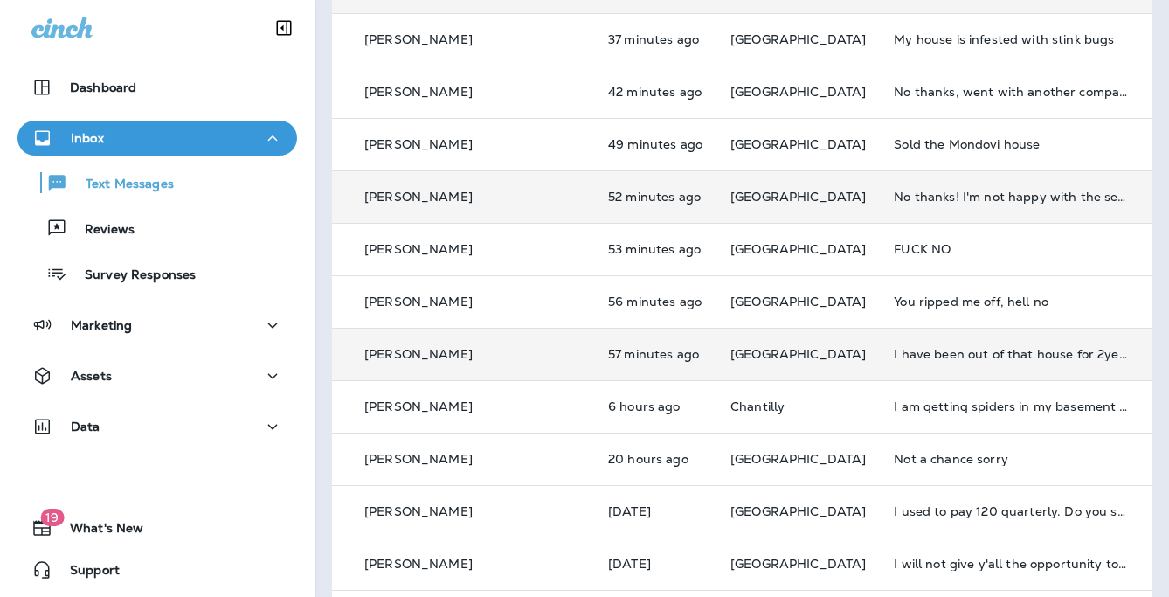
scroll to position [315, 0]
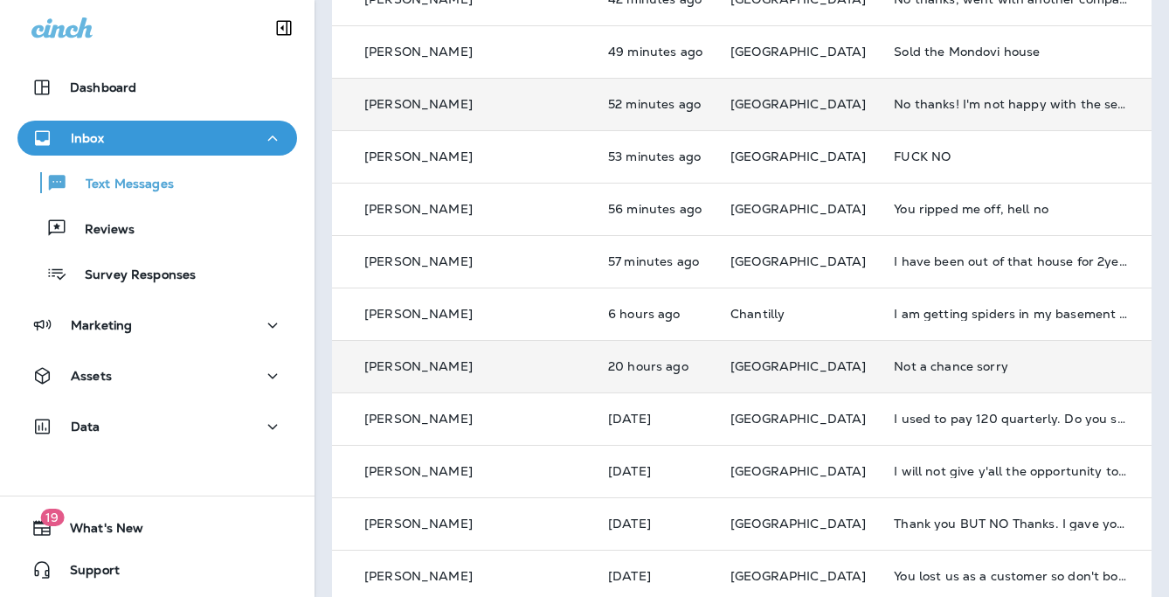
click at [894, 368] on div "Not a chance sorry" at bounding box center [1011, 366] width 234 height 14
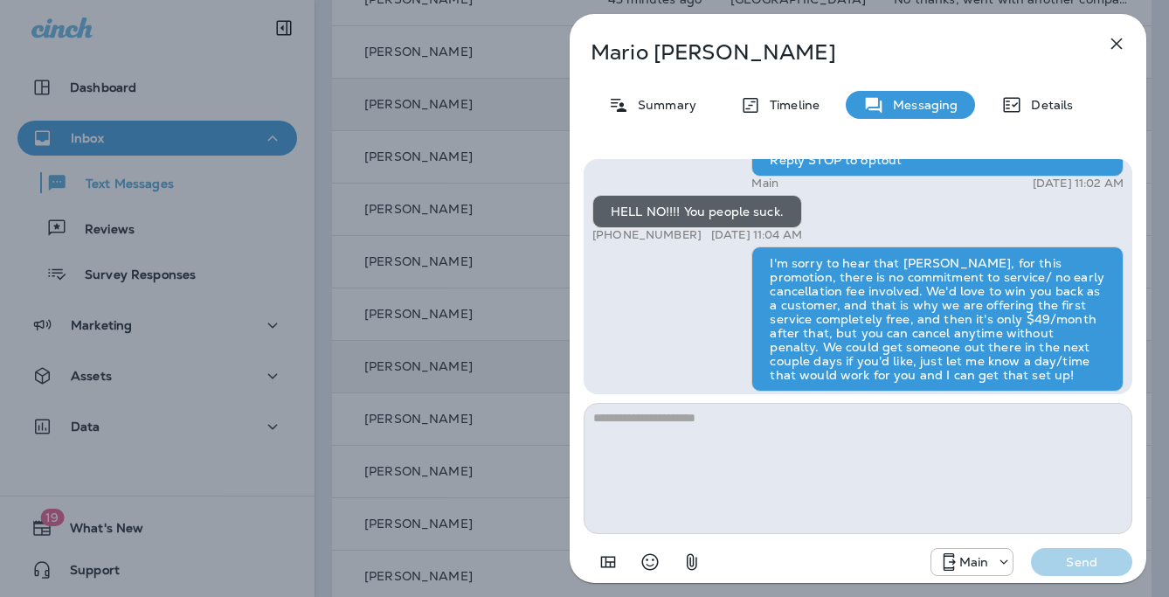
scroll to position [-85, 0]
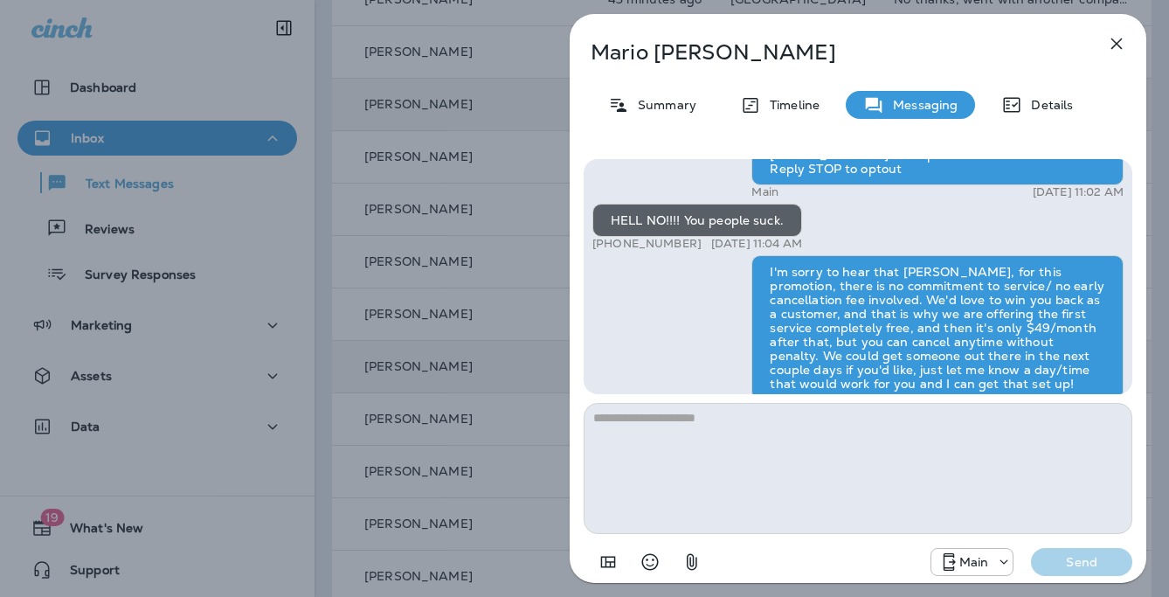
click at [494, 218] on div "[PERSON_NAME] Summary Timeline Messaging Details Hey [PERSON_NAME], this is Mox…" at bounding box center [584, 298] width 1169 height 597
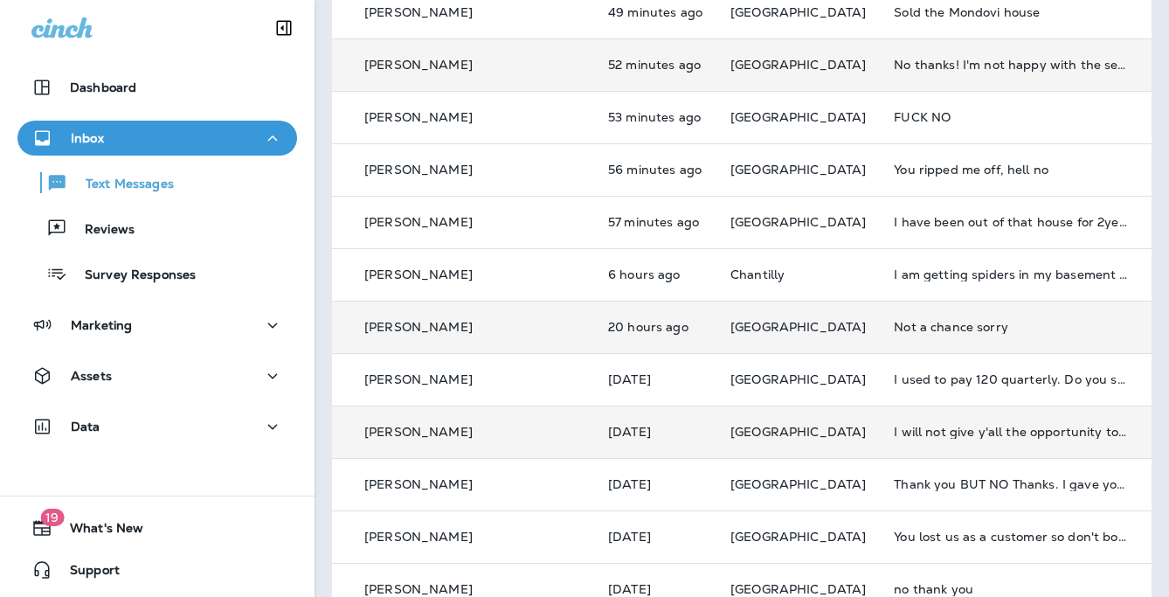
scroll to position [357, 0]
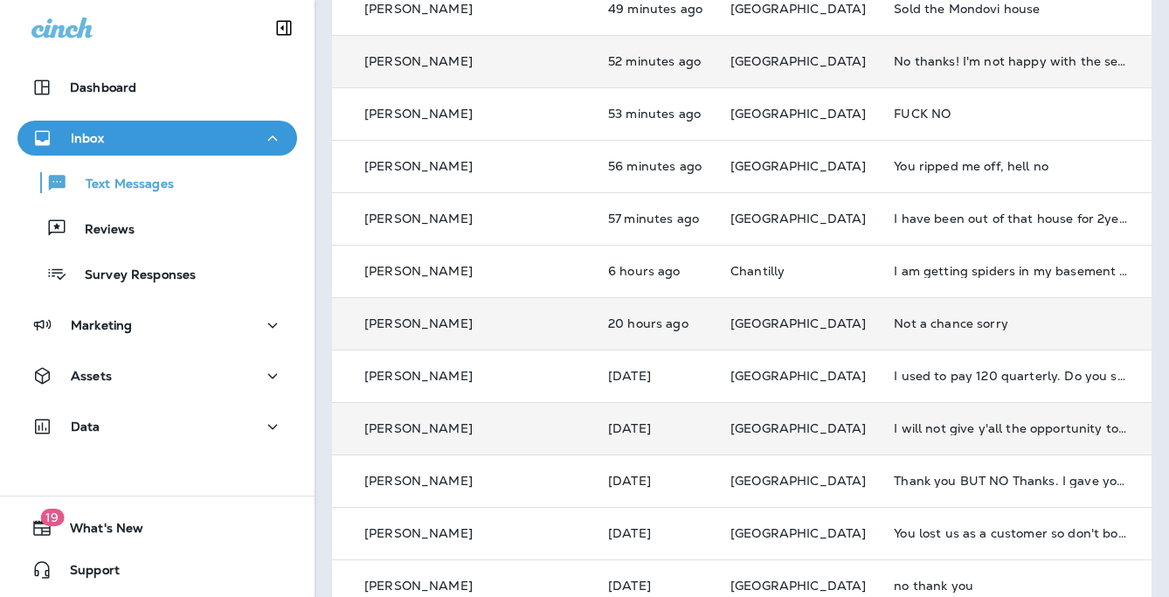
click at [894, 427] on div "I will not give y'all the opportunity to screw me over gain." at bounding box center [1011, 428] width 234 height 14
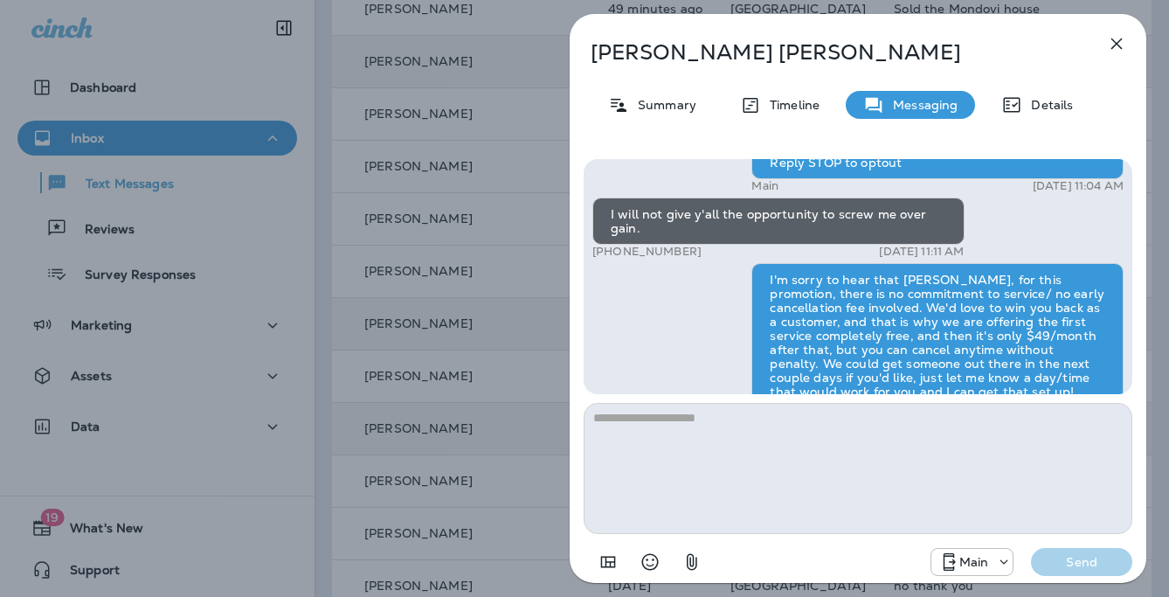
scroll to position [-44, 0]
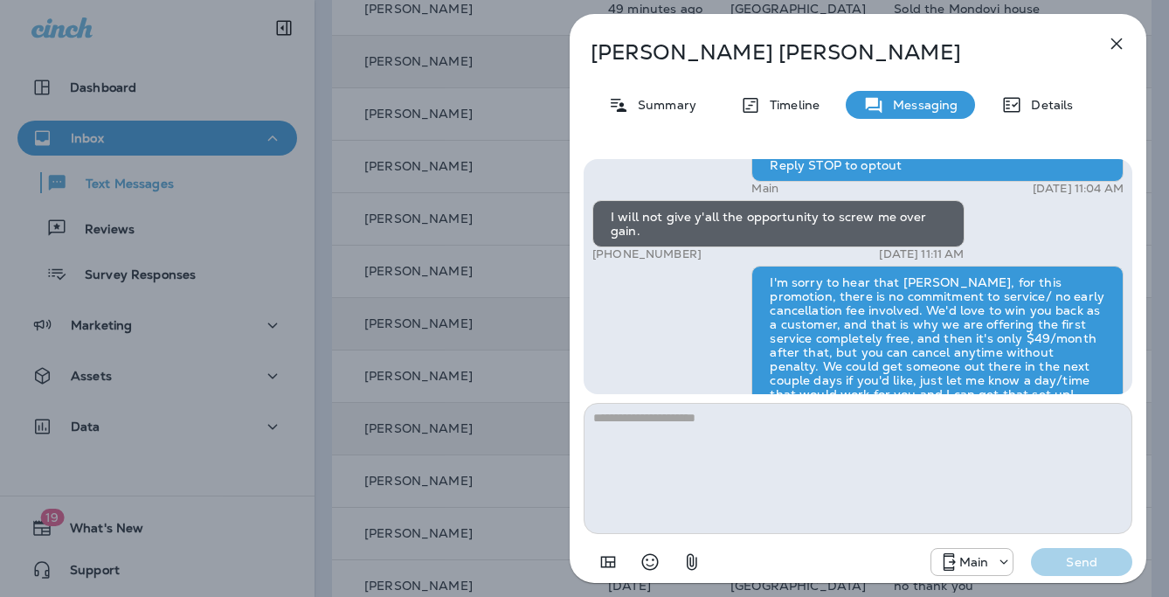
click at [530, 240] on div "[PERSON_NAME] Summary Timeline Messaging Details Hey [PERSON_NAME], this is Mox…" at bounding box center [584, 298] width 1169 height 597
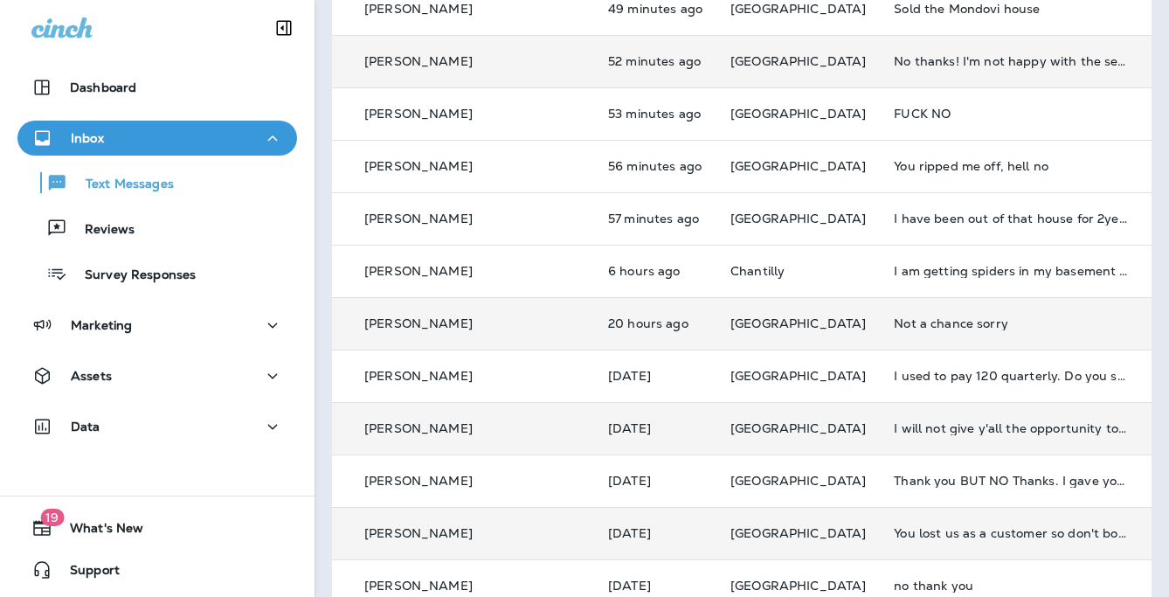
click at [895, 517] on td "You lost us as a customer so don't bother reaching out to [GEOGRAPHIC_DATA]..th…" at bounding box center [1011, 533] width 262 height 52
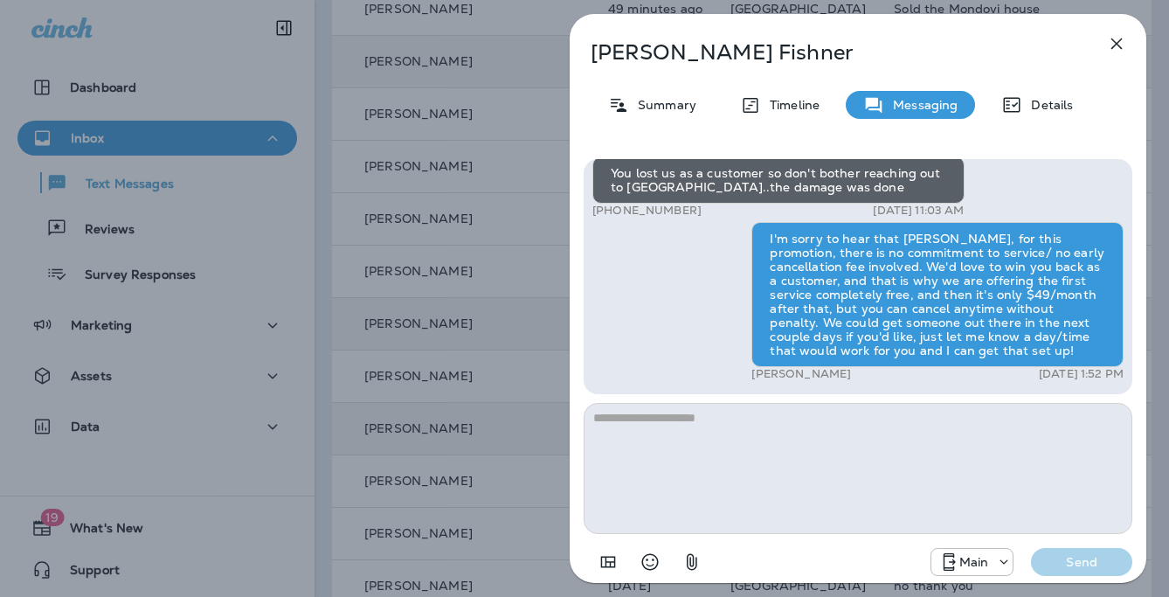
click at [558, 225] on div "[PERSON_NAME] Summary Timeline Messaging Details Hey [PERSON_NAME], this is Mox…" at bounding box center [584, 298] width 1169 height 597
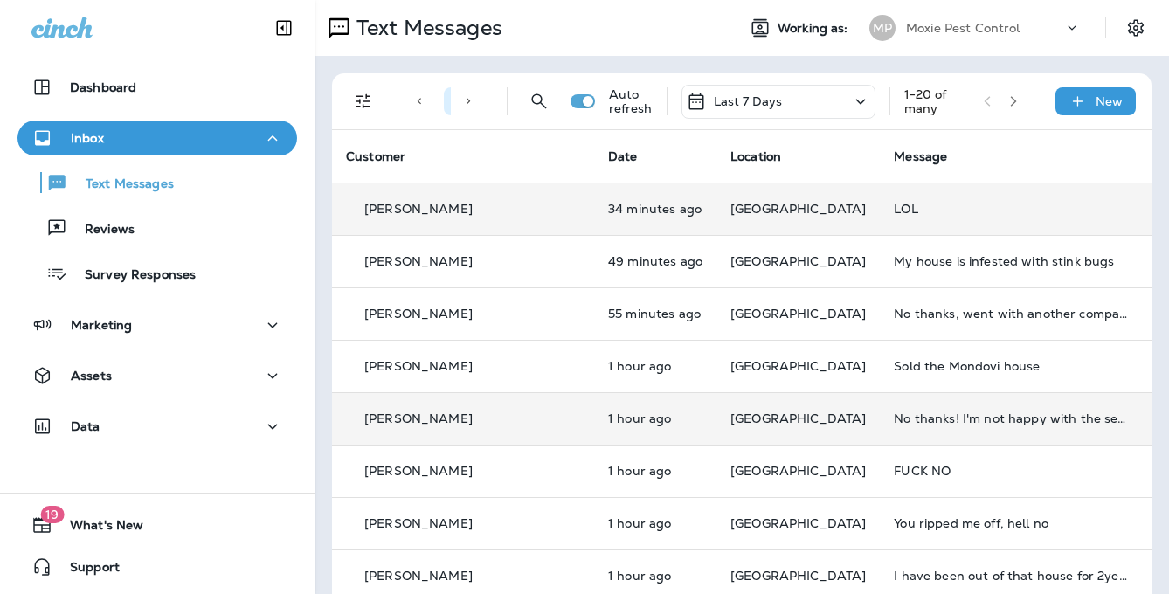
click at [608, 214] on p "34 minutes ago" at bounding box center [655, 209] width 94 height 14
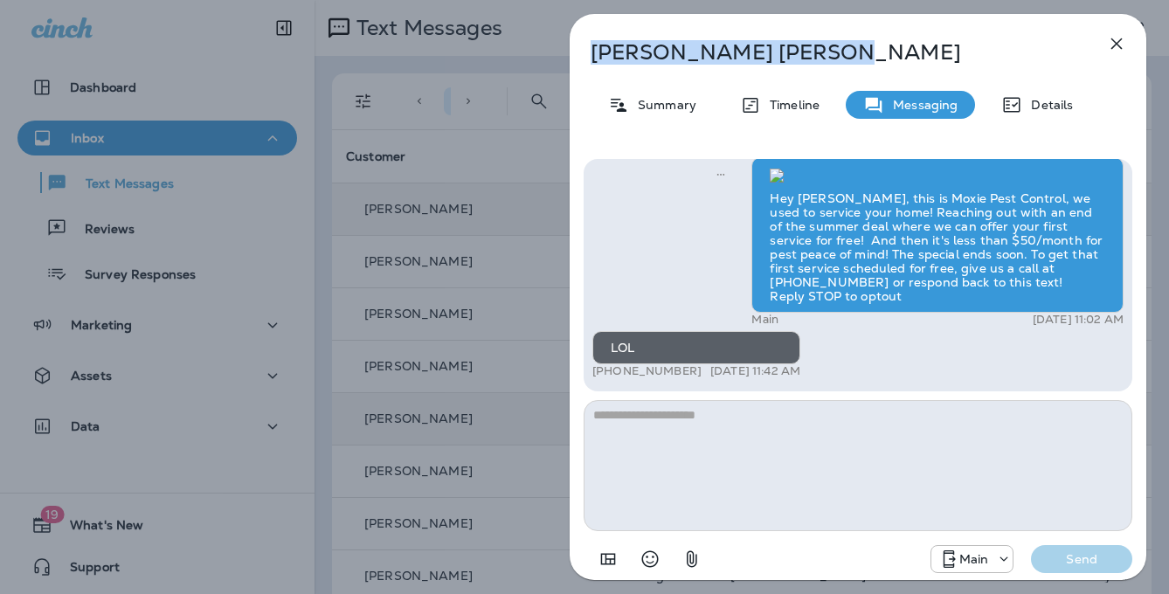
drag, startPoint x: 732, startPoint y: 52, endPoint x: 577, endPoint y: 47, distance: 155.6
click at [577, 47] on div "[PERSON_NAME]" at bounding box center [829, 52] width 519 height 24
click at [439, 117] on div "[PERSON_NAME] Summary Timeline Messaging Details Hey [PERSON_NAME], this is Mox…" at bounding box center [584, 297] width 1169 height 594
